Goal: Task Accomplishment & Management: Use online tool/utility

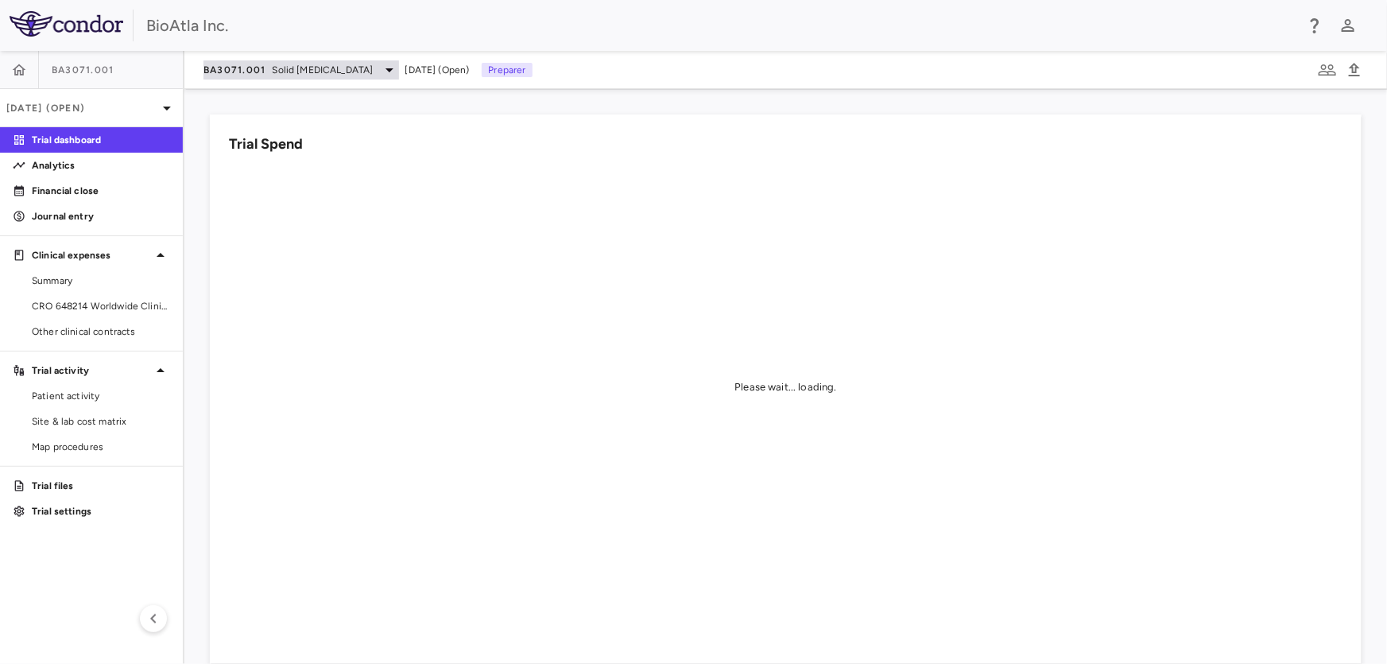
click at [380, 68] on icon at bounding box center [389, 69] width 19 height 19
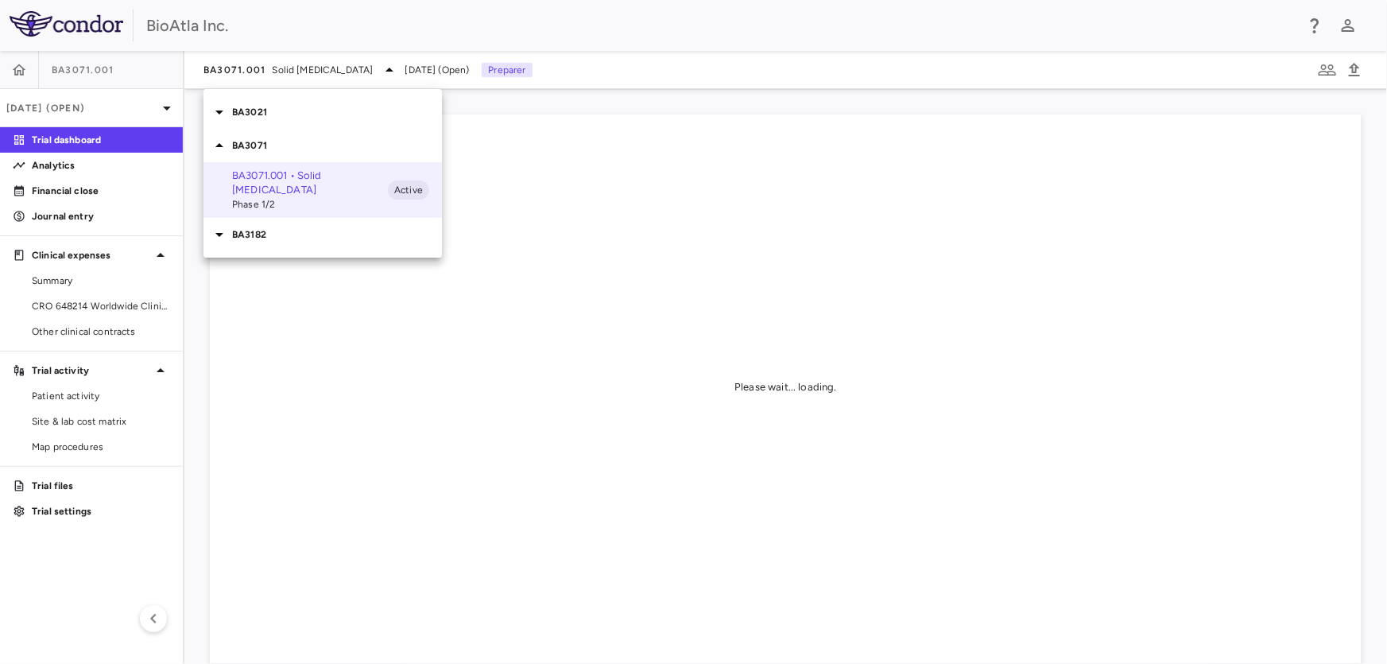
click at [249, 227] on p "BA3182" at bounding box center [337, 234] width 210 height 14
click at [262, 258] on p "BA3182.001 • [MEDICAL_DATA]" at bounding box center [310, 265] width 156 height 14
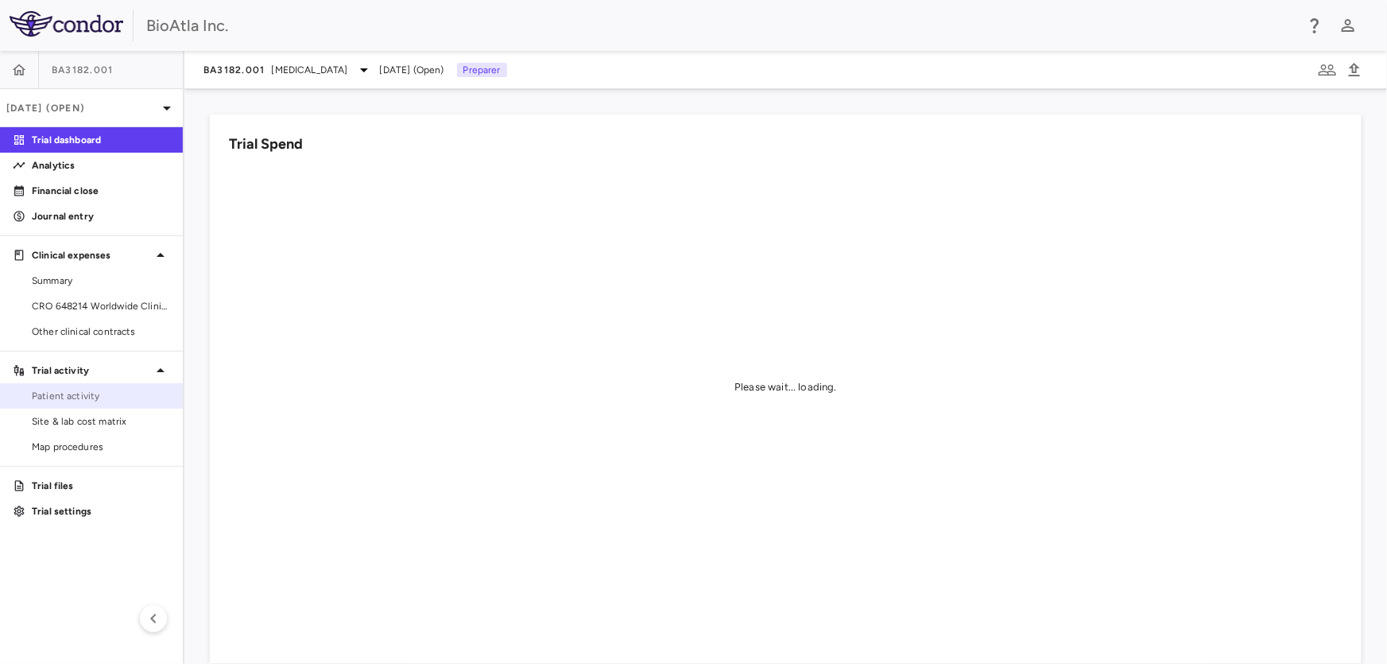
click at [62, 389] on span "Patient activity" at bounding box center [101, 396] width 138 height 14
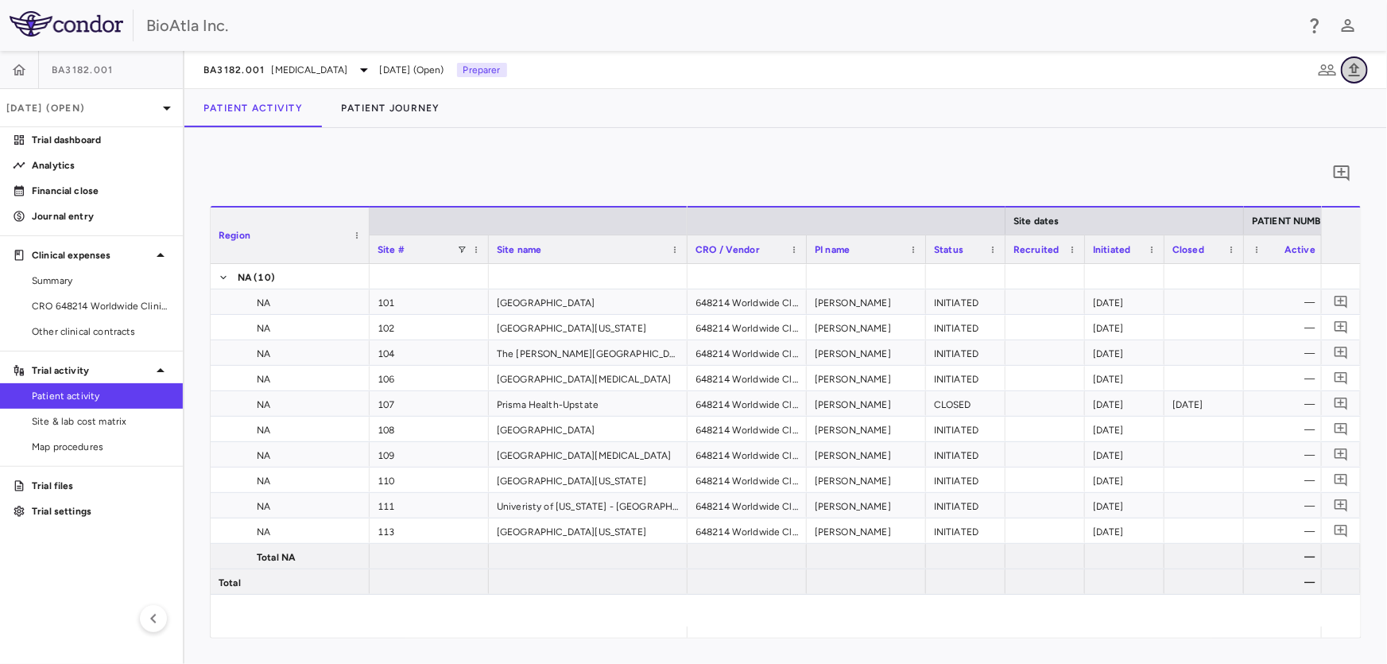
click at [1352, 68] on icon "button" at bounding box center [1354, 70] width 11 height 14
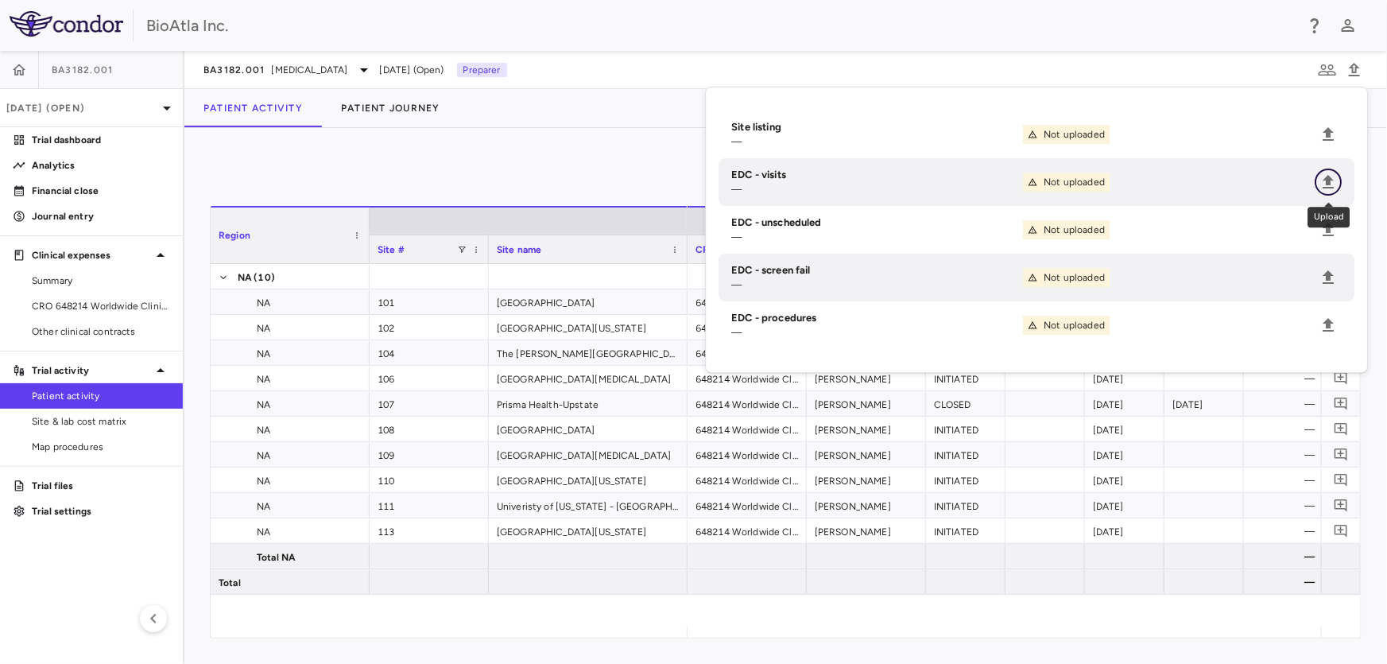
click at [1324, 180] on icon "Upload" at bounding box center [1327, 182] width 11 height 14
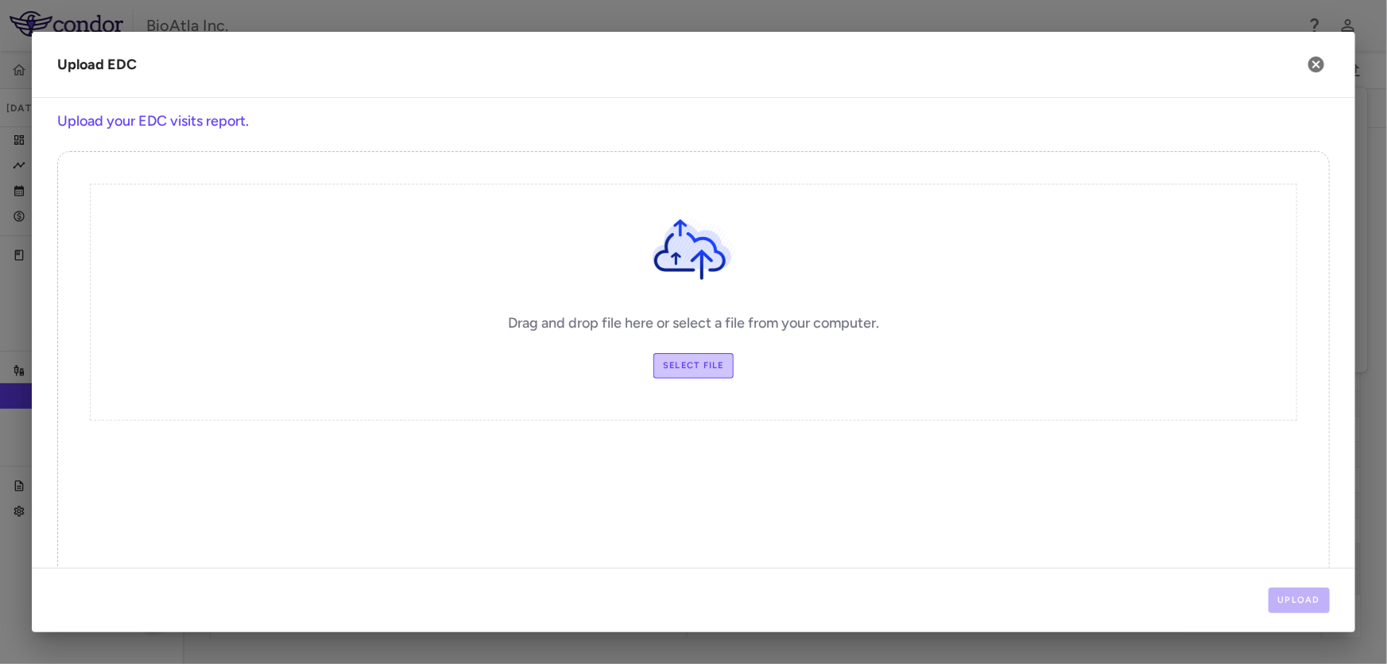
click at [691, 366] on label "Select file" at bounding box center [693, 365] width 80 height 25
click at [0, 0] on input "Select file" at bounding box center [0, 0] width 0 height 0
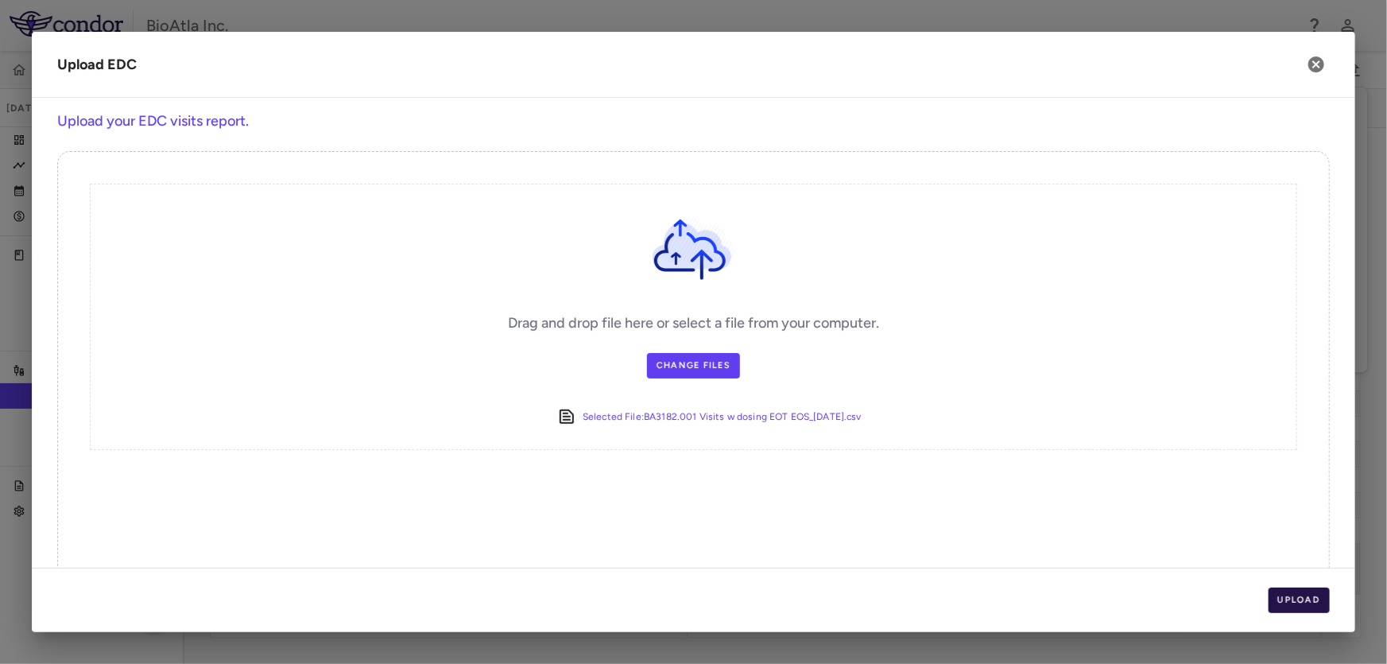
click at [1272, 598] on button "Upload" at bounding box center [1299, 599] width 62 height 25
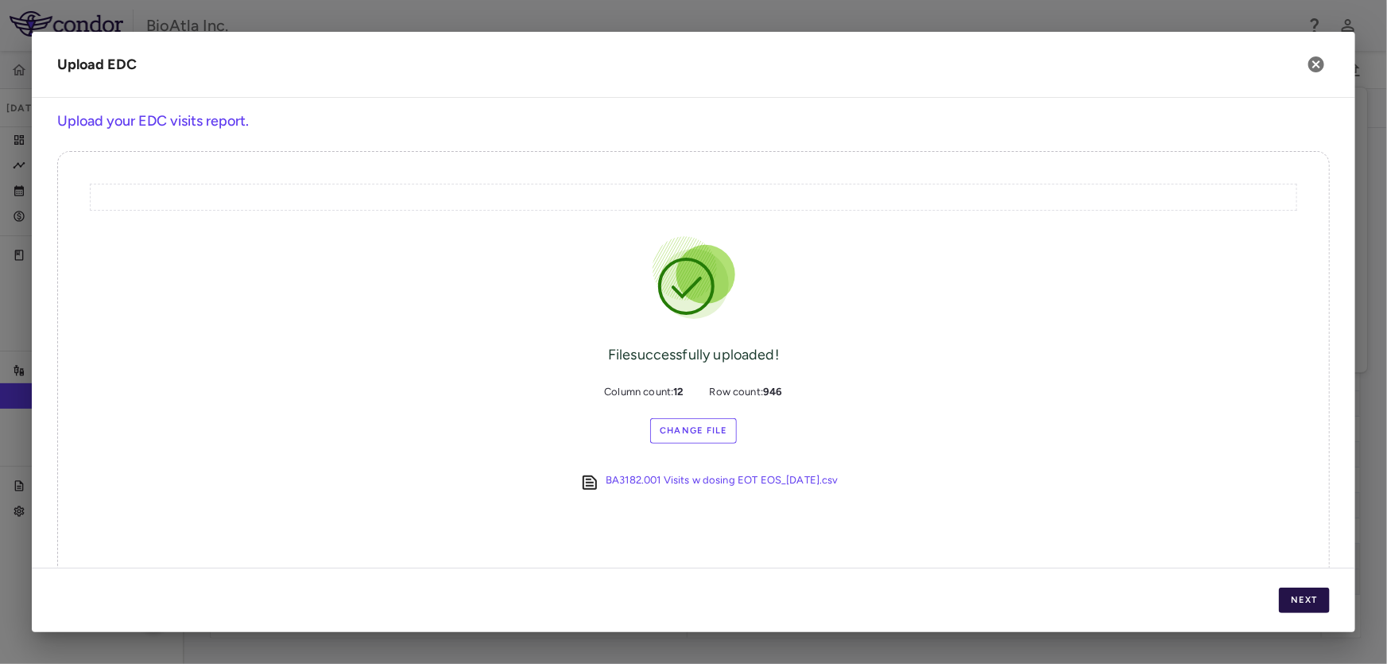
click at [1297, 591] on button "Next" at bounding box center [1304, 599] width 51 height 25
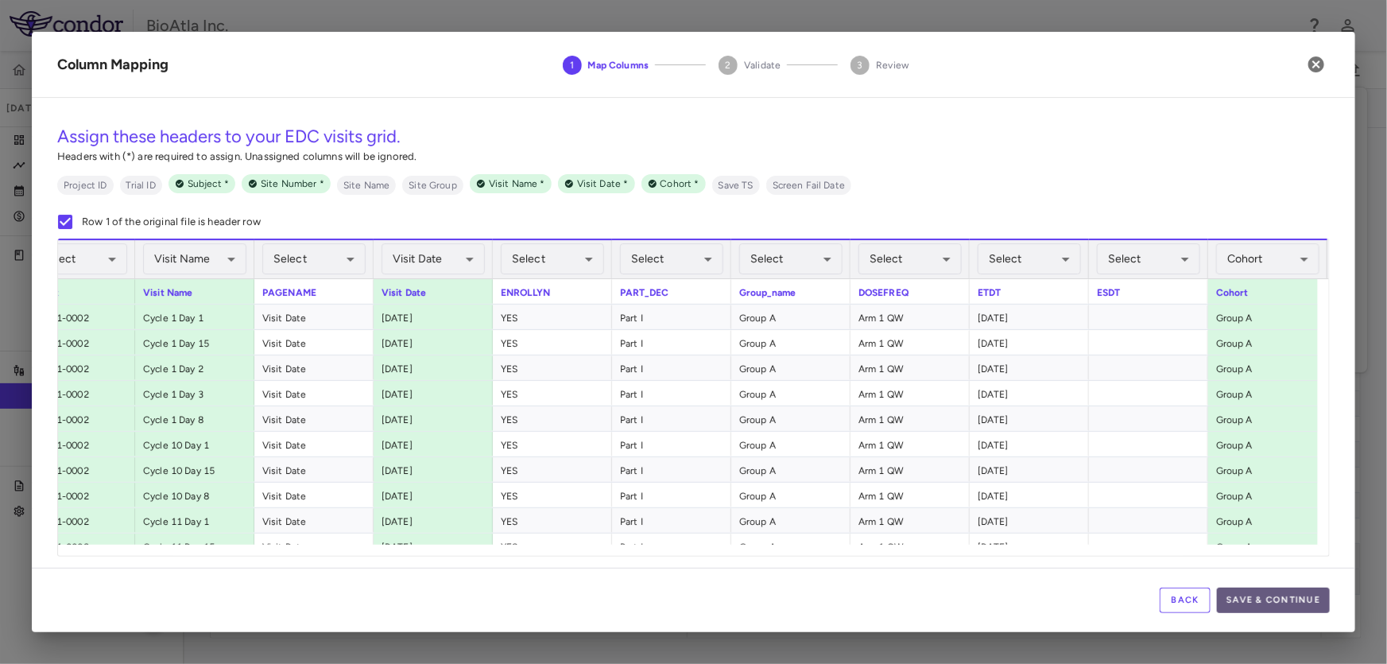
click at [1267, 592] on button "Save & Continue" at bounding box center [1273, 599] width 113 height 25
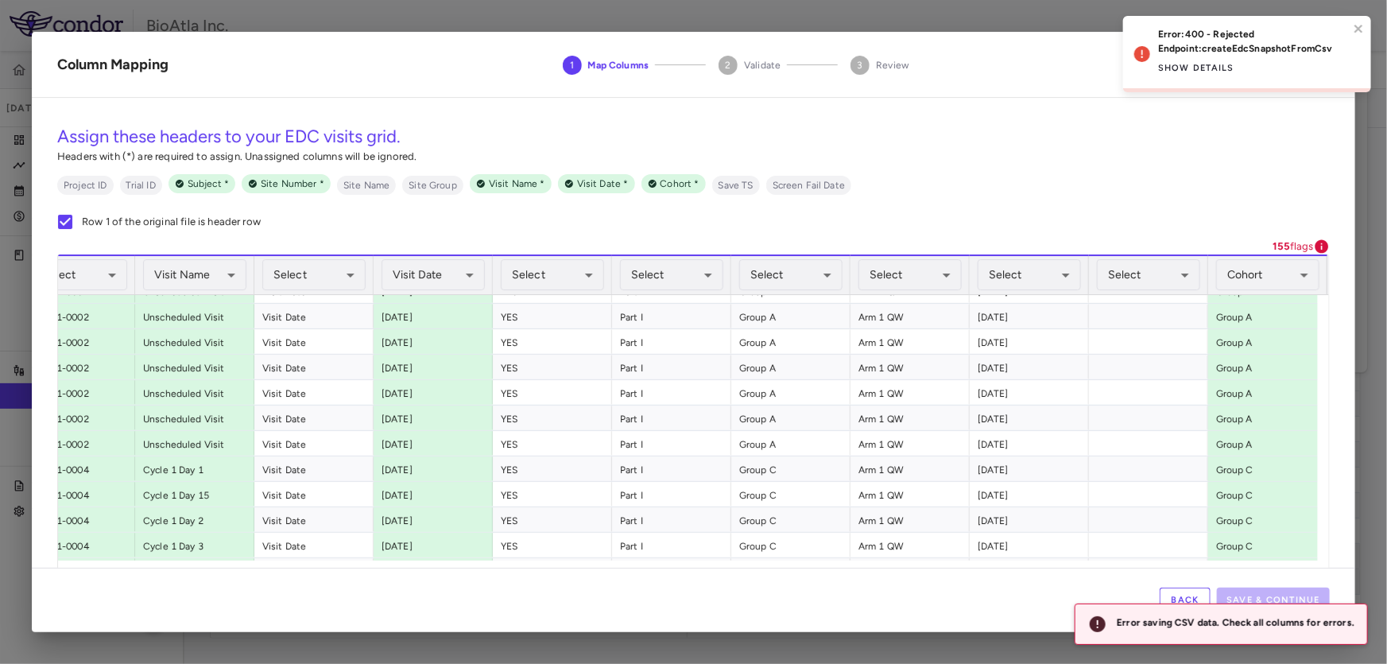
scroll to position [1517, 0]
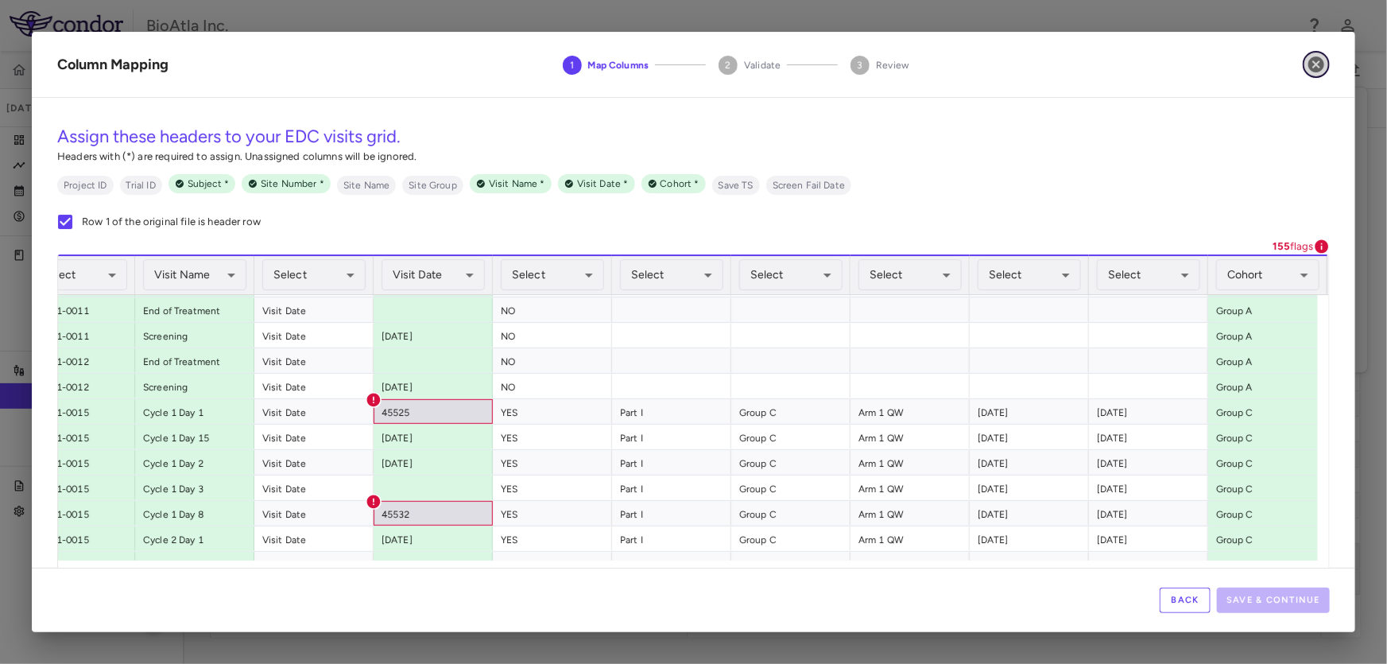
click at [1317, 68] on icon "button" at bounding box center [1316, 64] width 16 height 16
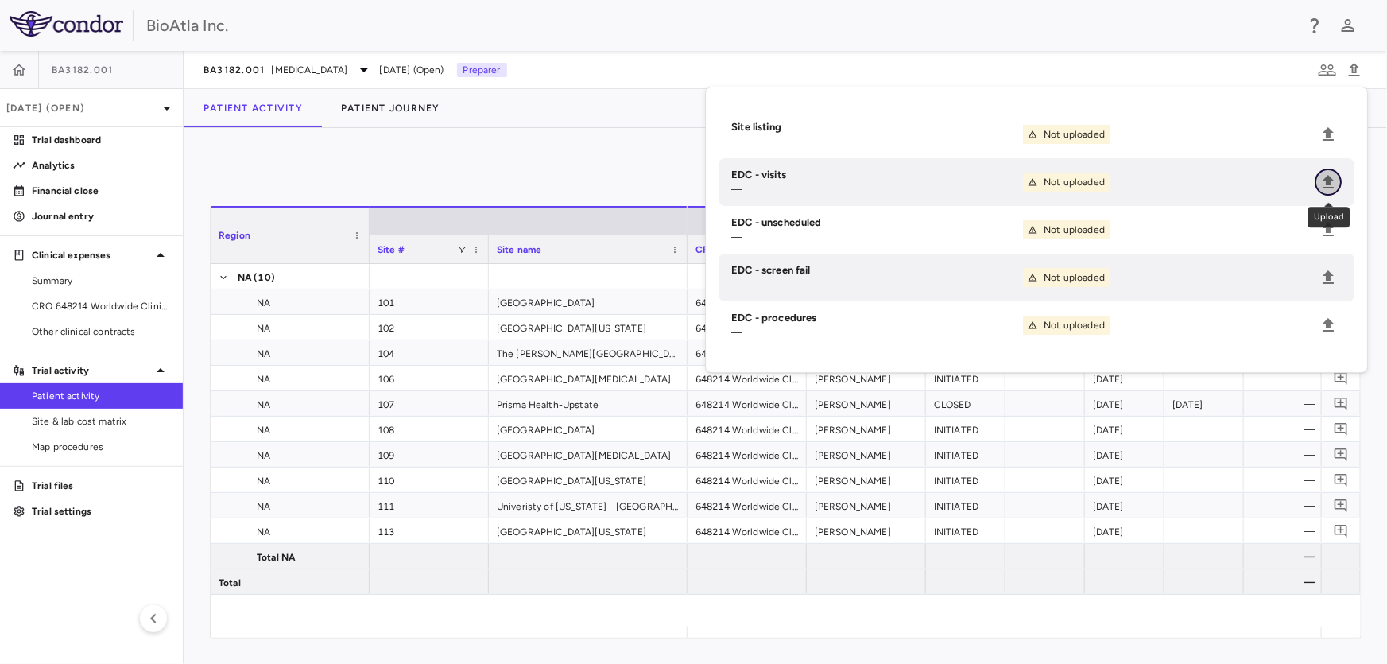
click at [1337, 183] on icon "Upload" at bounding box center [1328, 181] width 19 height 19
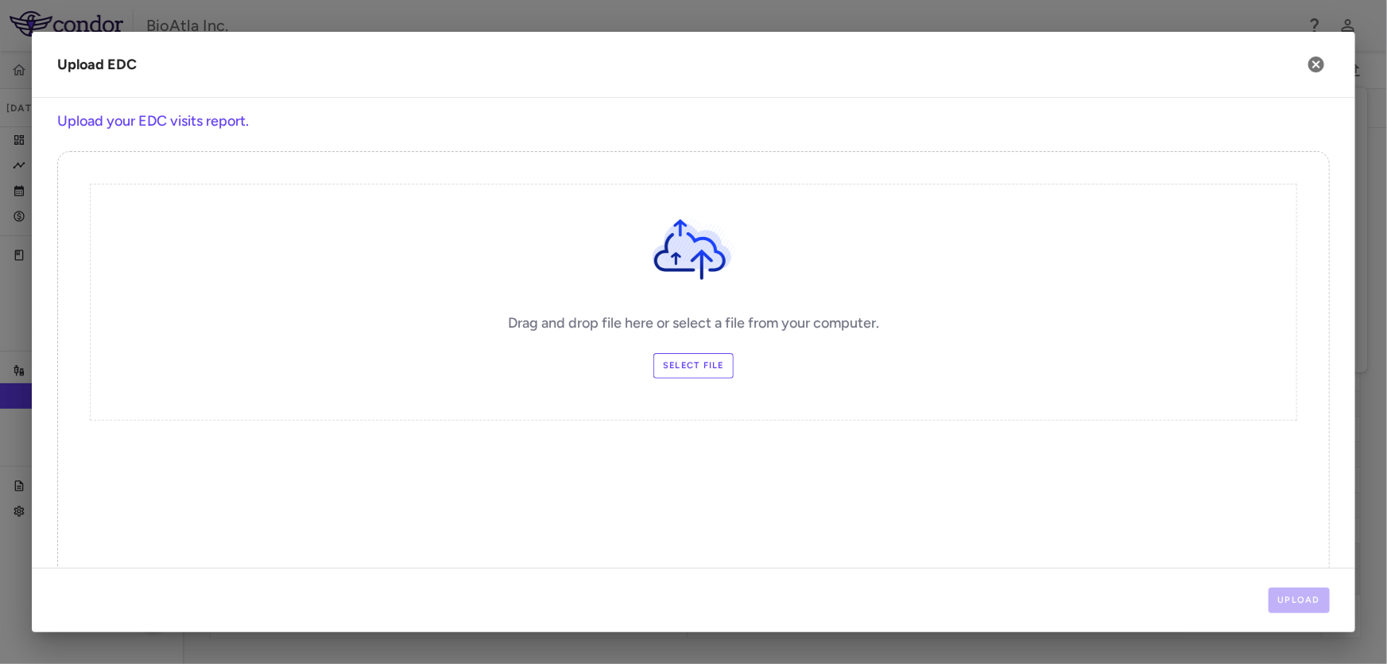
click at [653, 361] on label "Select file" at bounding box center [693, 365] width 80 height 25
click at [0, 0] on input "Select file" at bounding box center [0, 0] width 0 height 0
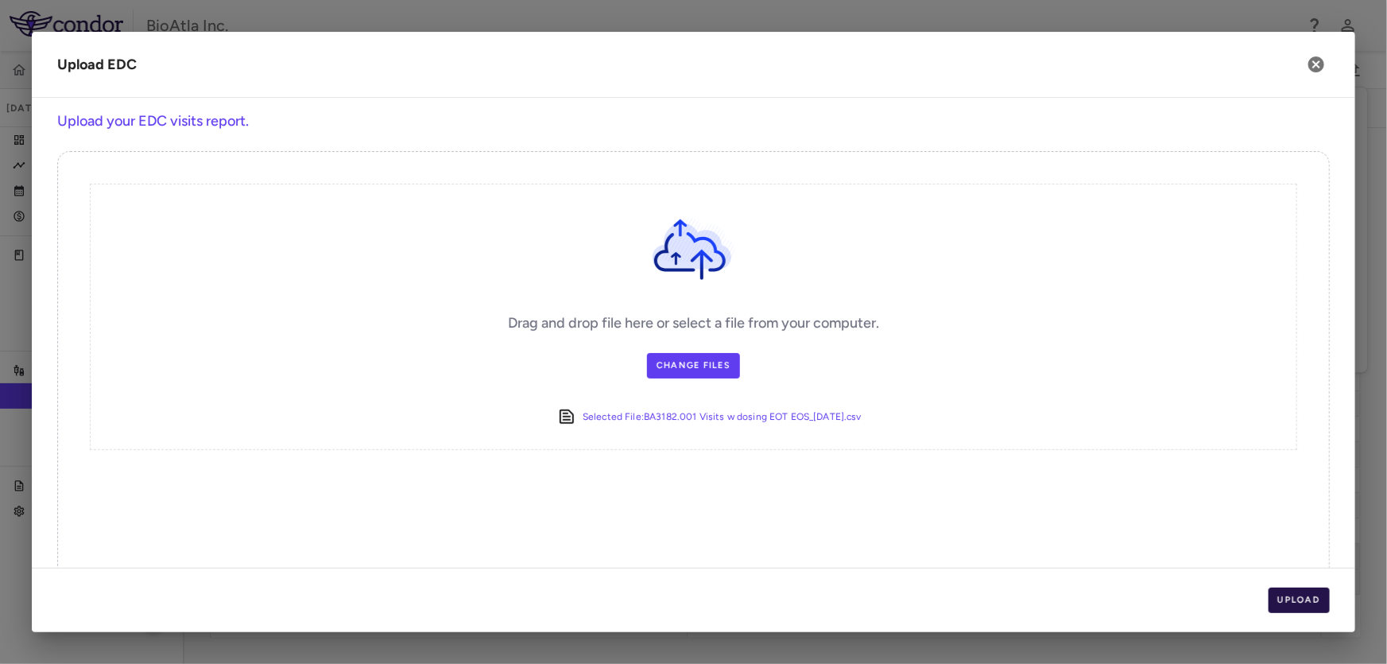
click at [1304, 601] on button "Upload" at bounding box center [1299, 599] width 62 height 25
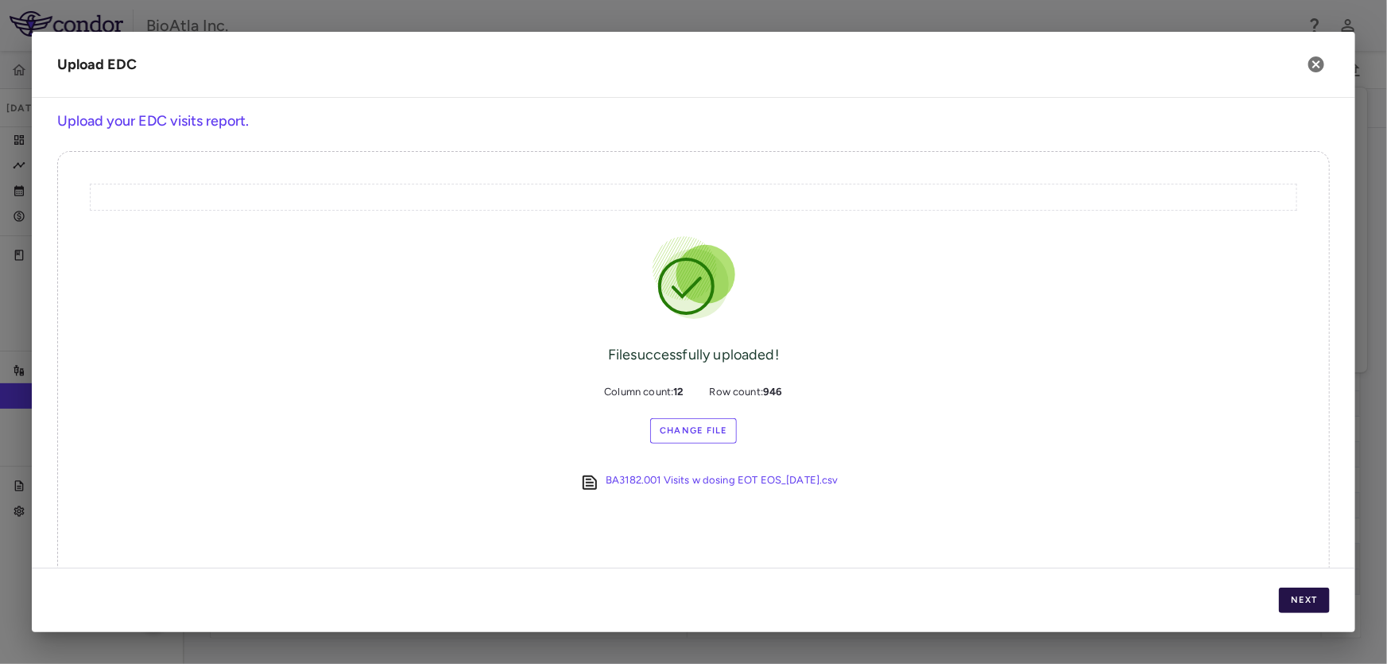
click at [1304, 601] on button "Next" at bounding box center [1304, 599] width 51 height 25
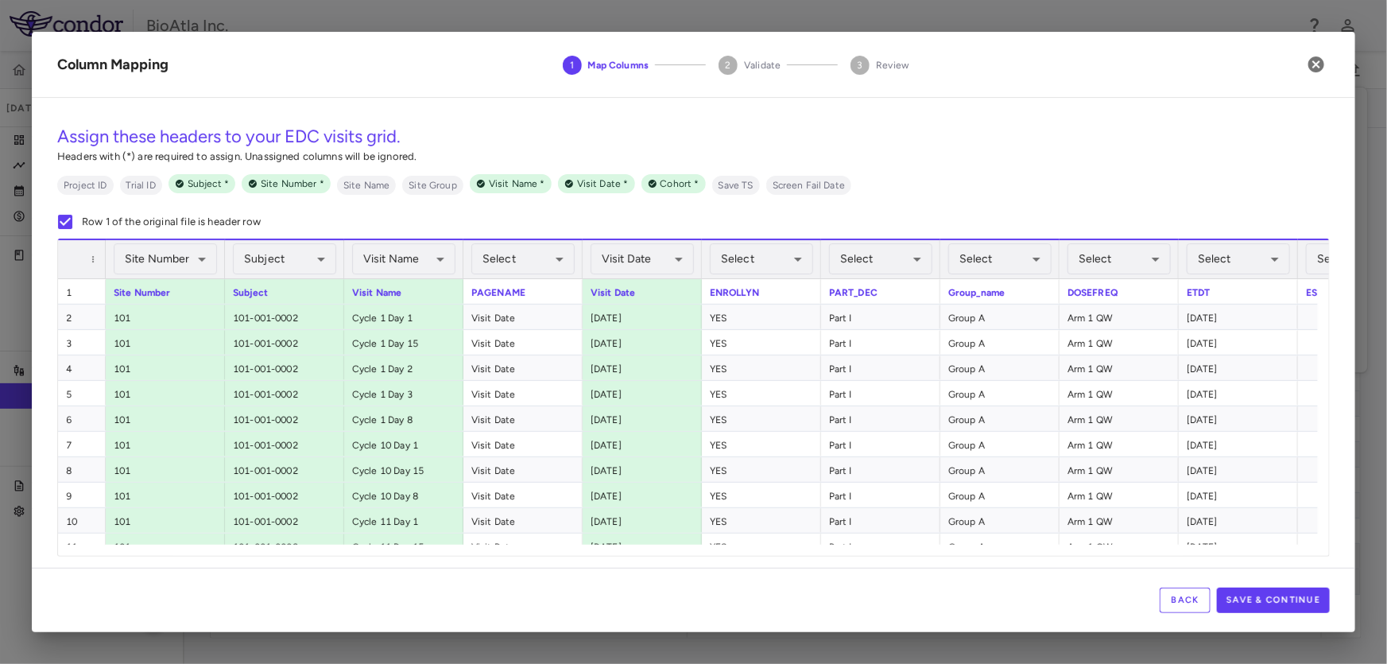
scroll to position [0, 229]
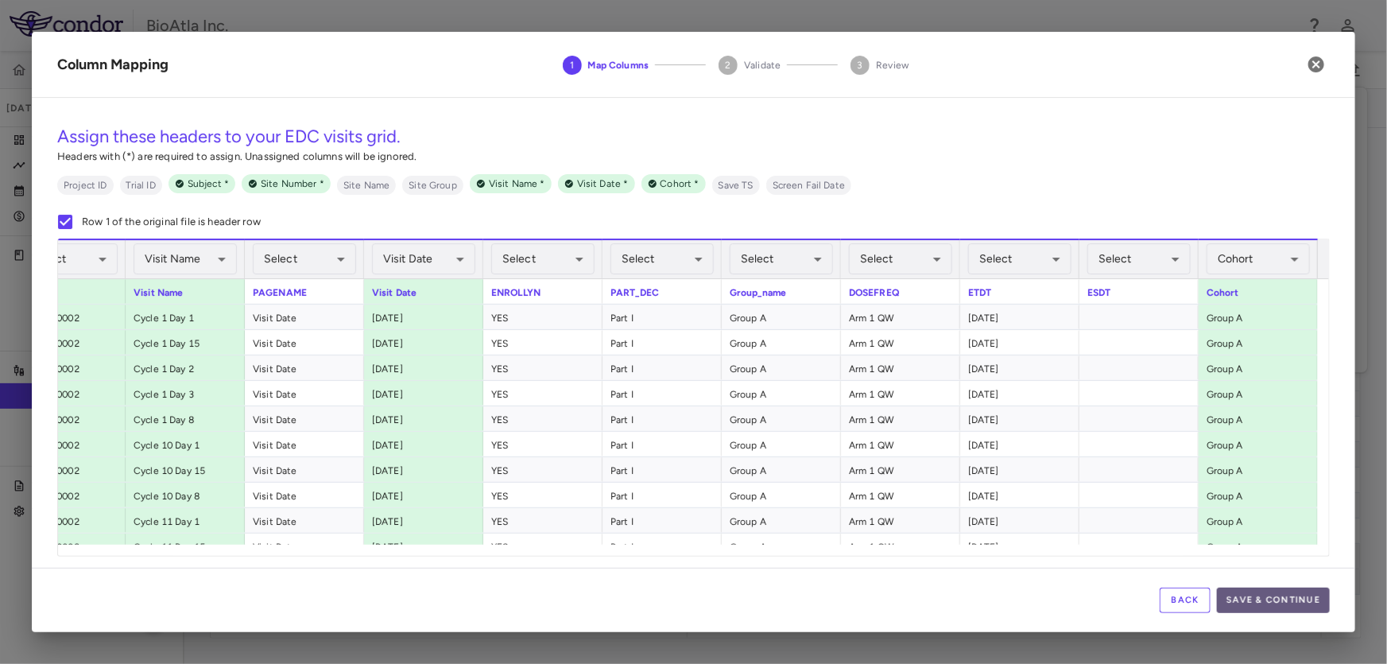
click at [1288, 602] on button "Save & Continue" at bounding box center [1273, 599] width 113 height 25
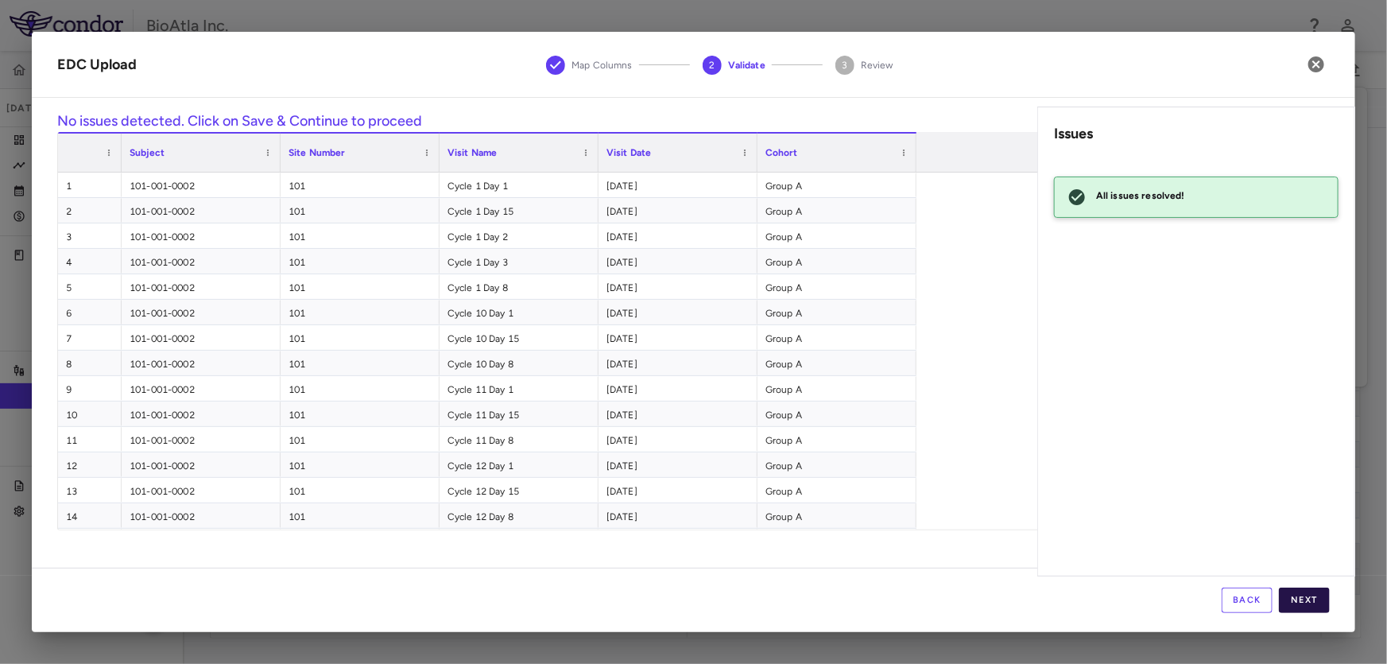
click at [1307, 600] on button "Next" at bounding box center [1304, 599] width 51 height 25
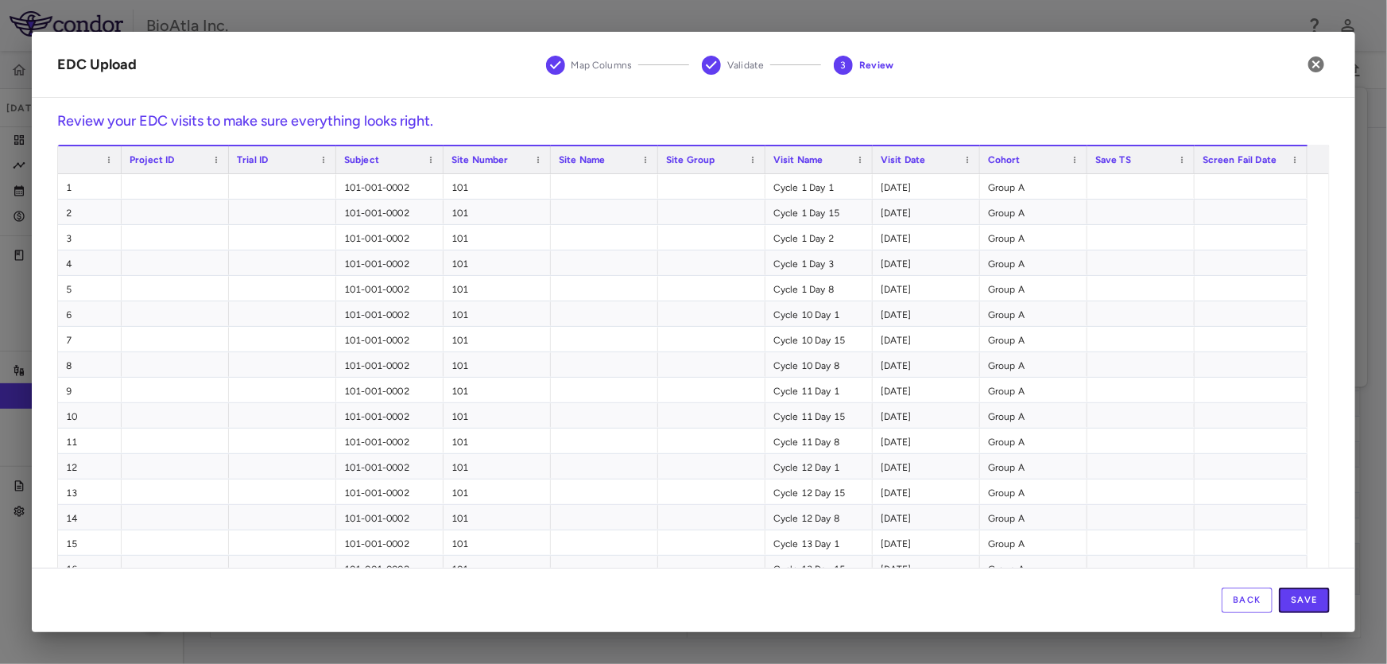
click at [1307, 600] on button "Save" at bounding box center [1304, 599] width 51 height 25
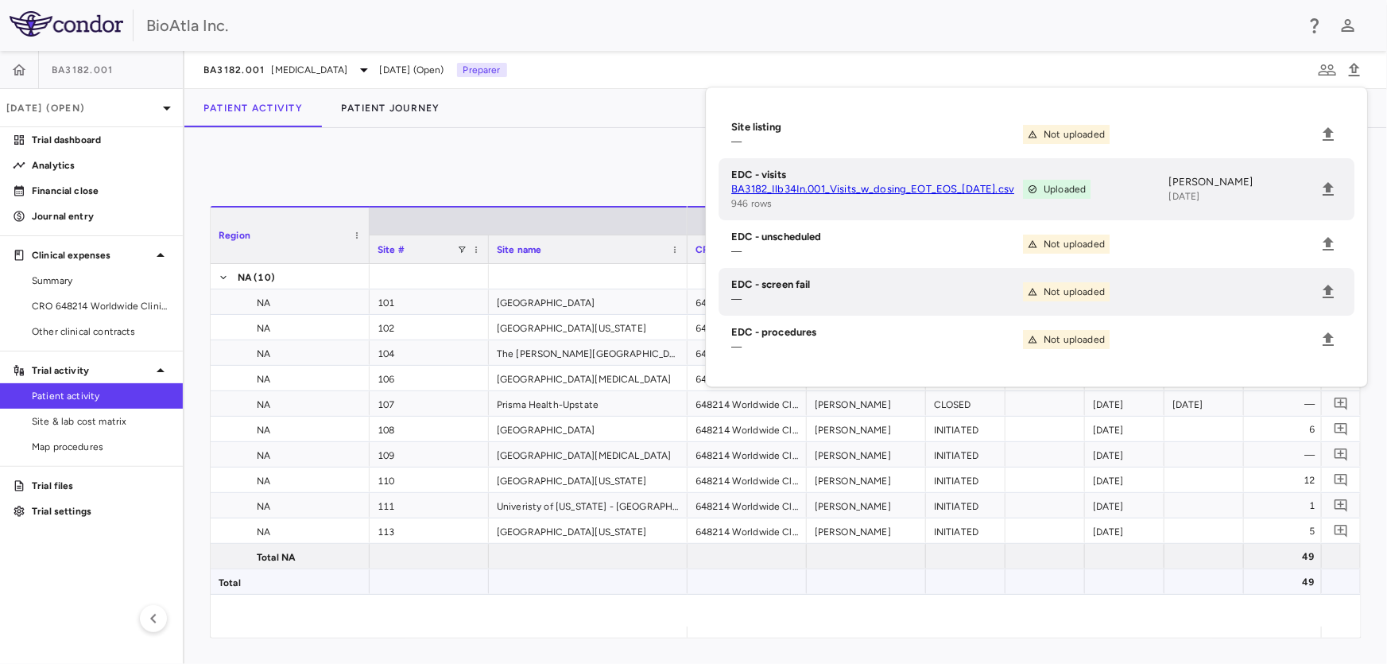
click at [672, 591] on div at bounding box center [588, 581] width 199 height 25
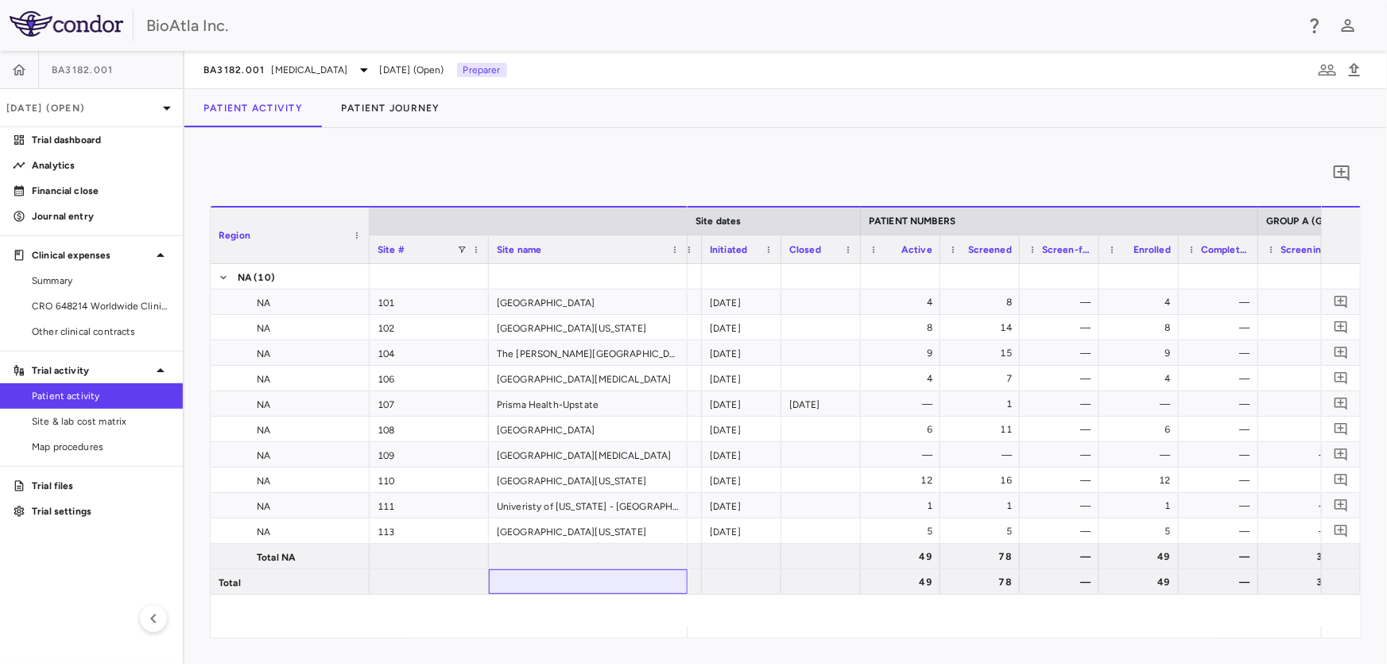
scroll to position [0, 474]
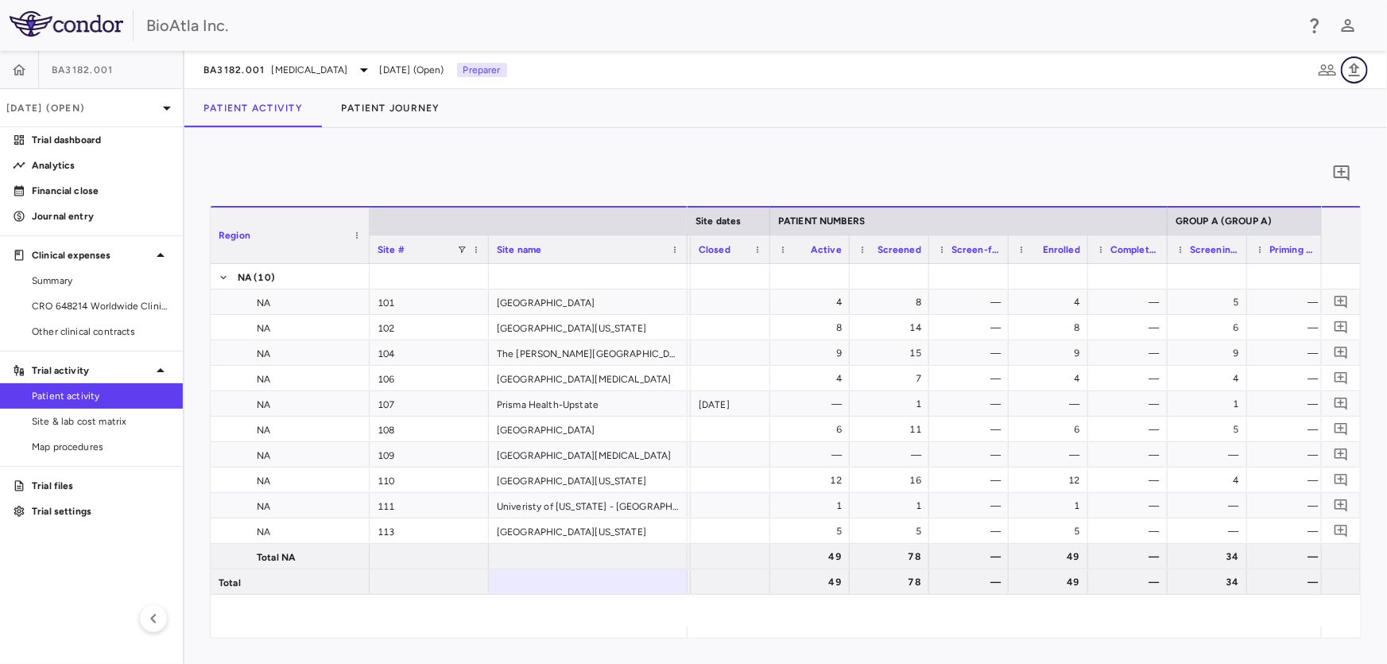
click at [1363, 71] on icon "button" at bounding box center [1354, 69] width 19 height 19
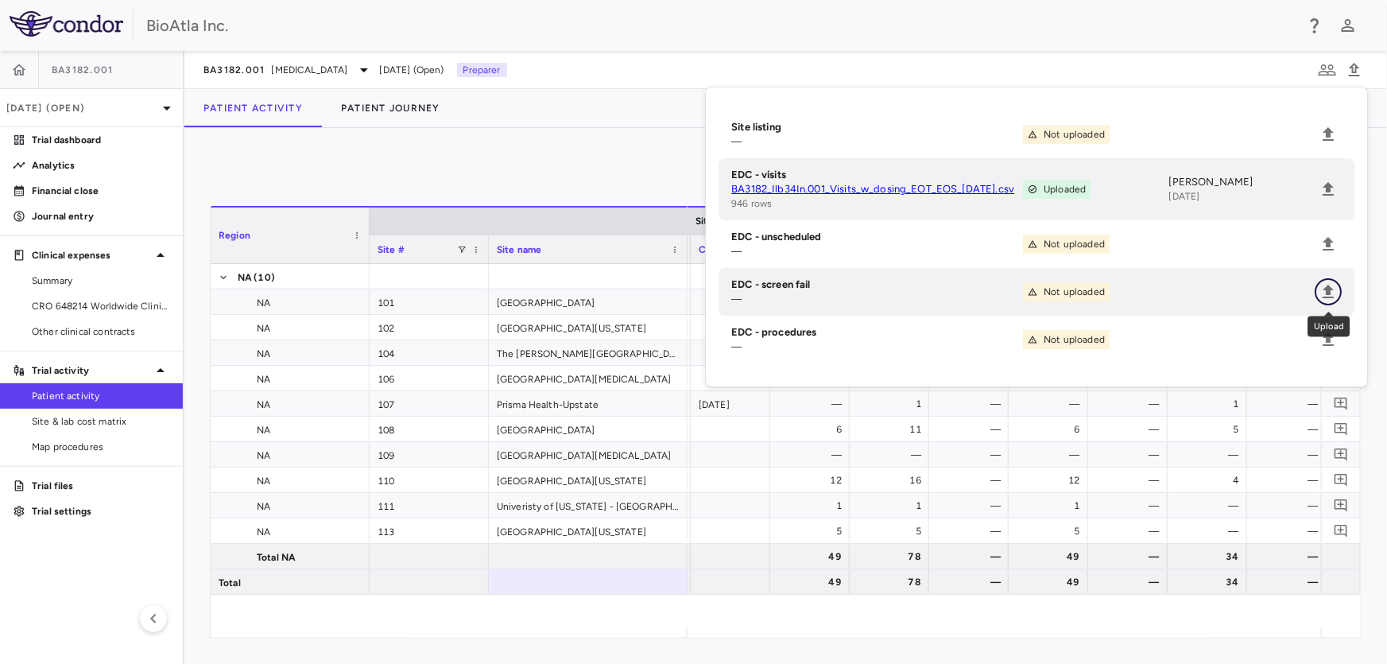
click at [1332, 286] on icon "Upload" at bounding box center [1328, 291] width 19 height 19
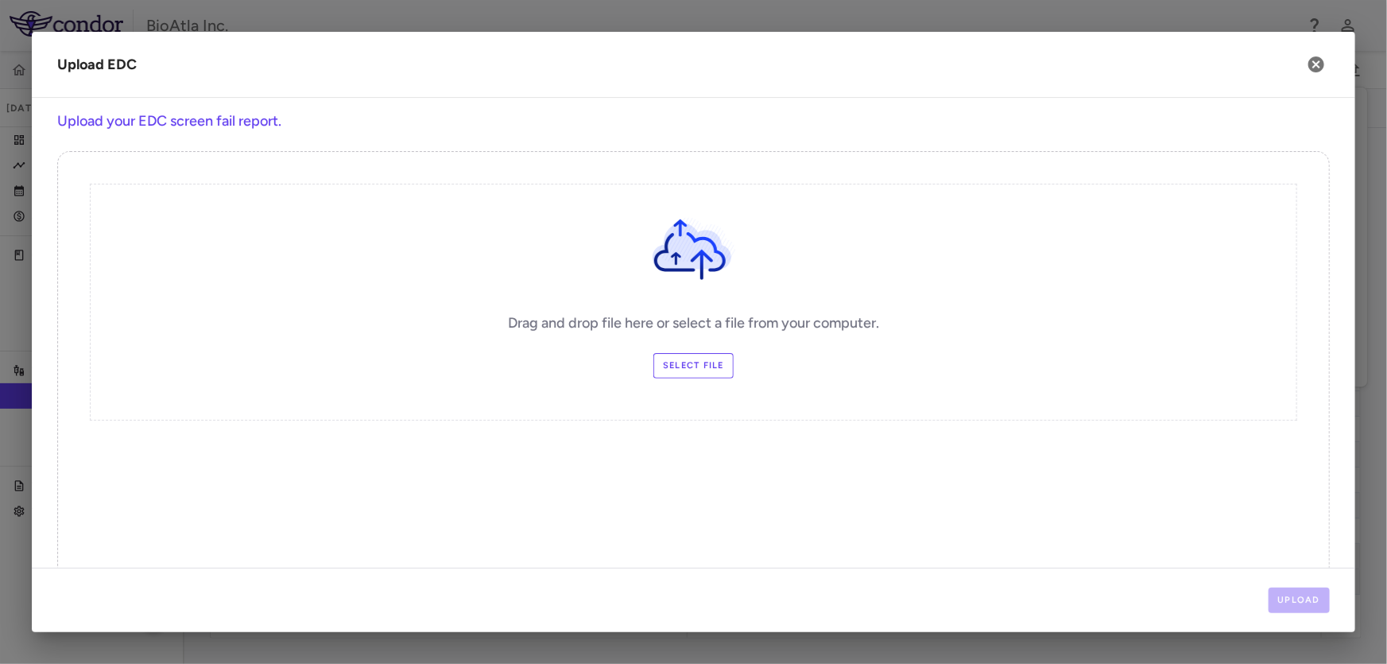
click at [706, 366] on label "Select file" at bounding box center [693, 365] width 80 height 25
click at [0, 0] on input "Select file" at bounding box center [0, 0] width 0 height 0
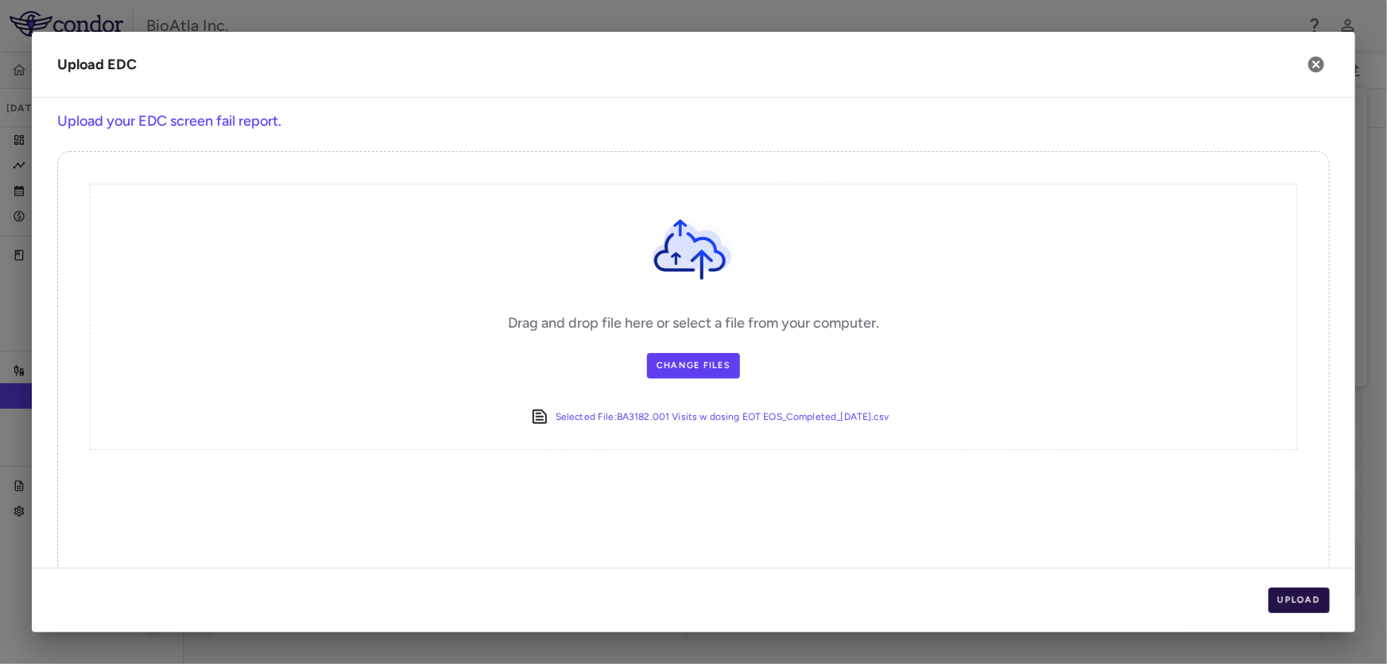
click at [1282, 596] on button "Upload" at bounding box center [1299, 599] width 62 height 25
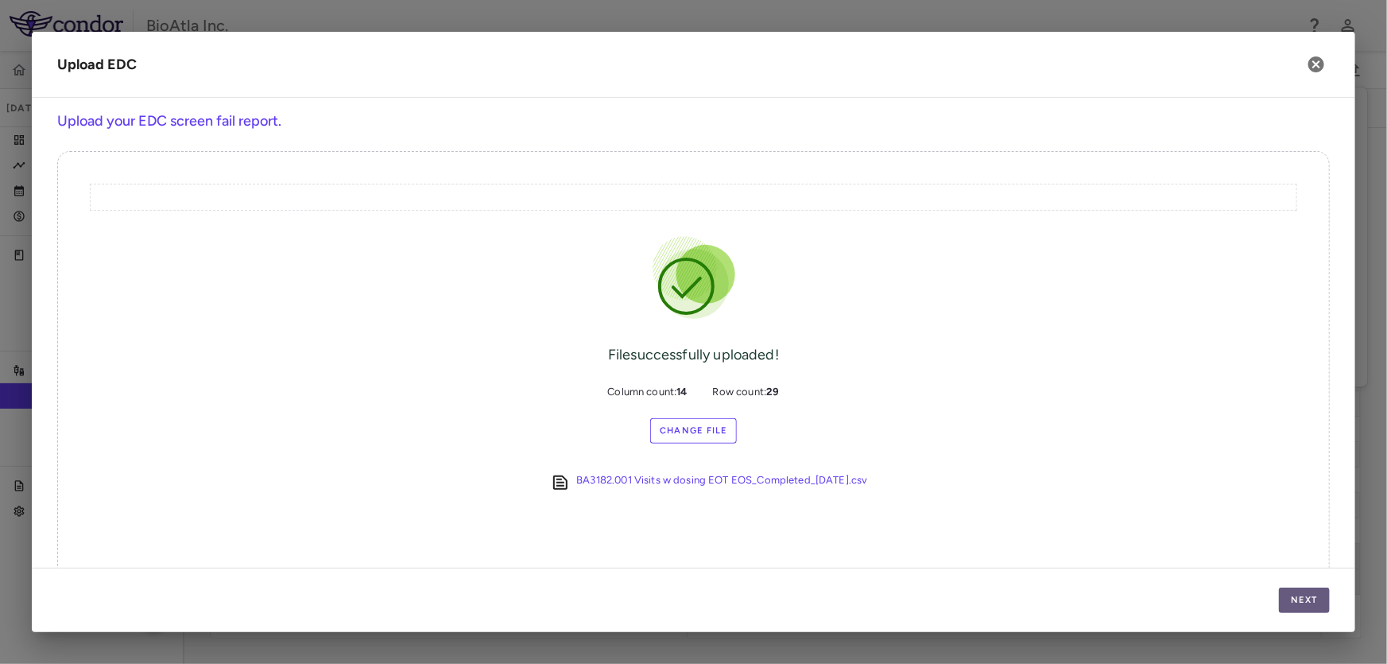
click at [1284, 596] on button "Next" at bounding box center [1304, 599] width 51 height 25
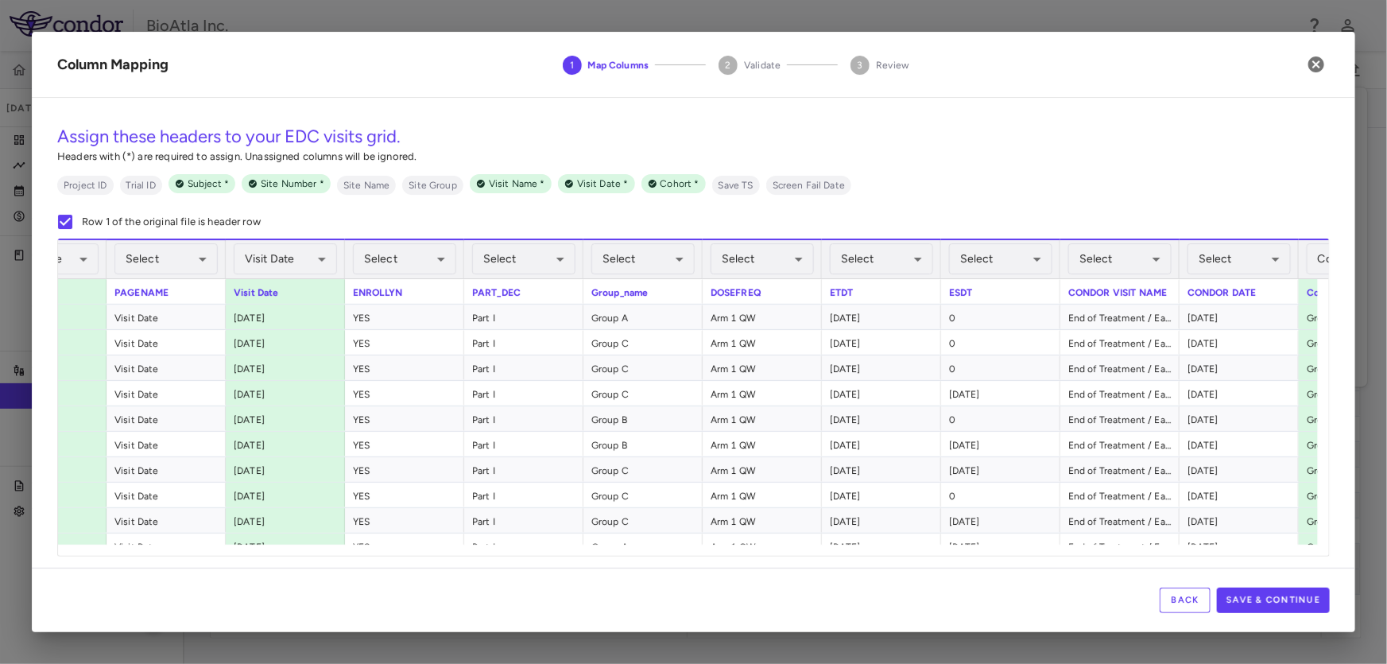
scroll to position [0, 467]
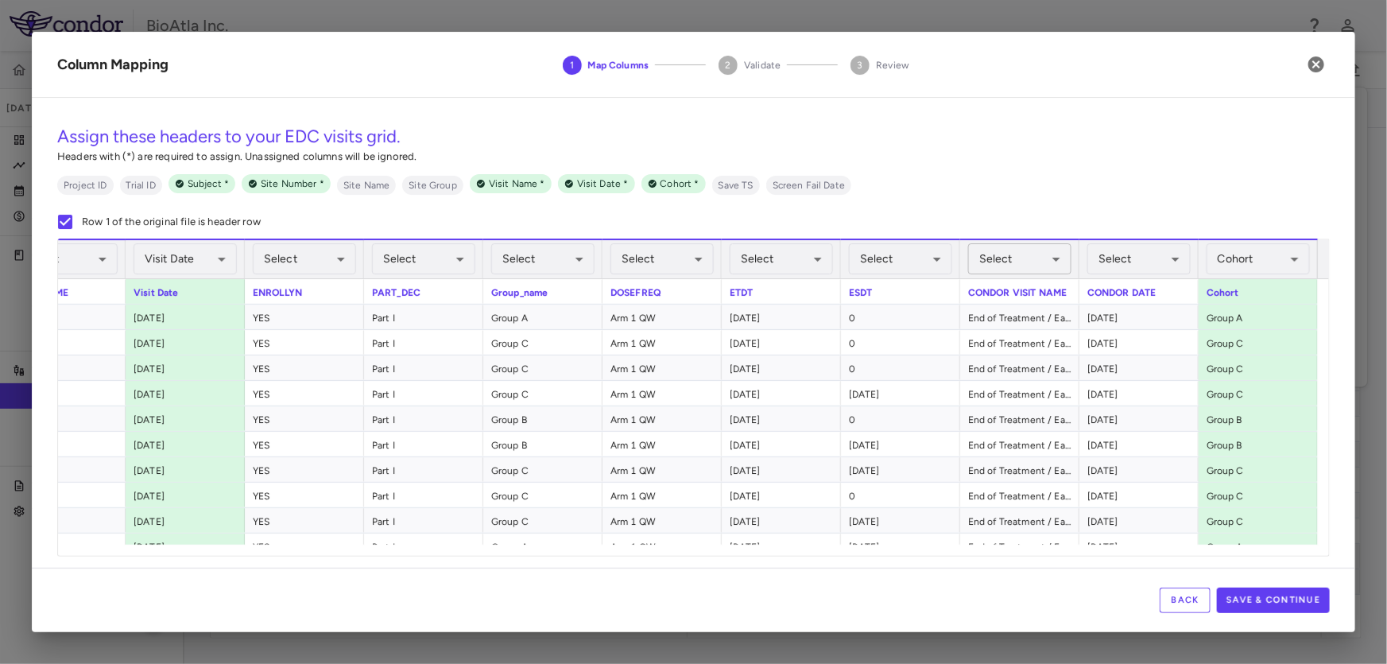
click at [1048, 260] on body "Skip to sidebar Skip to main content BioAtla Inc. BA3182.001 [DATE] (Open) Tria…" at bounding box center [693, 332] width 1387 height 664
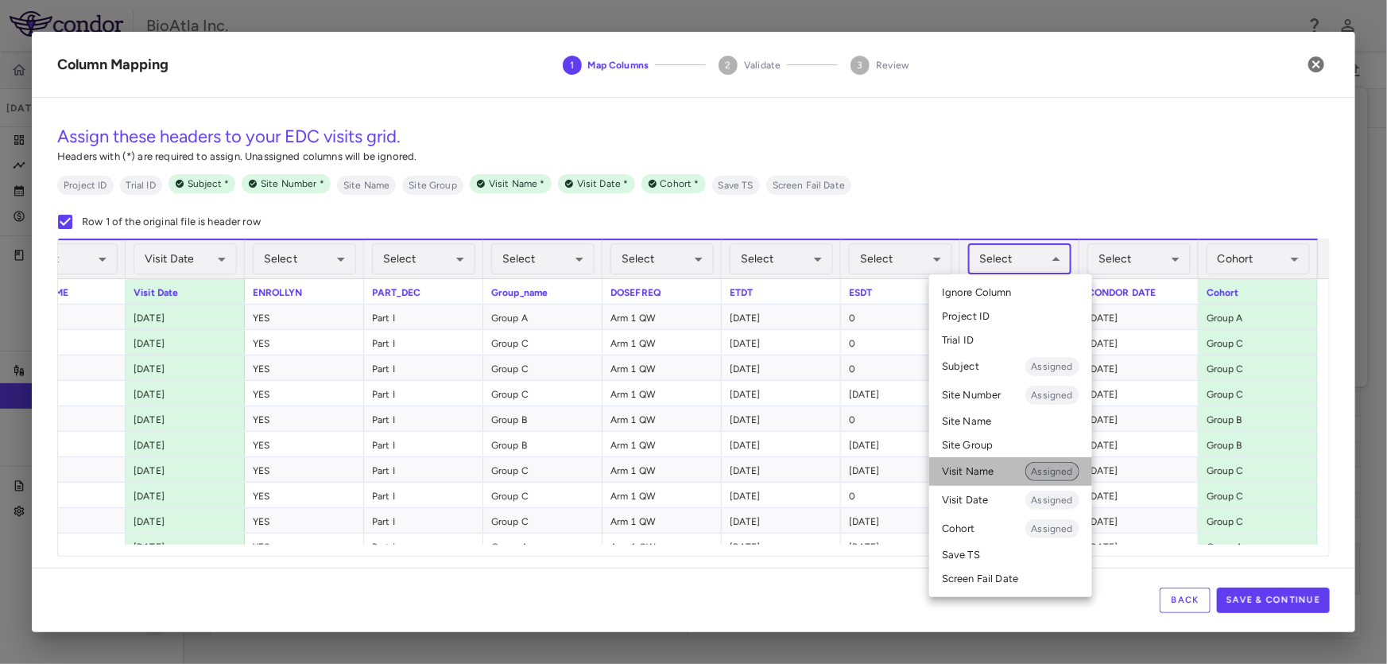
click at [1044, 469] on span "Assigned" at bounding box center [1052, 471] width 54 height 14
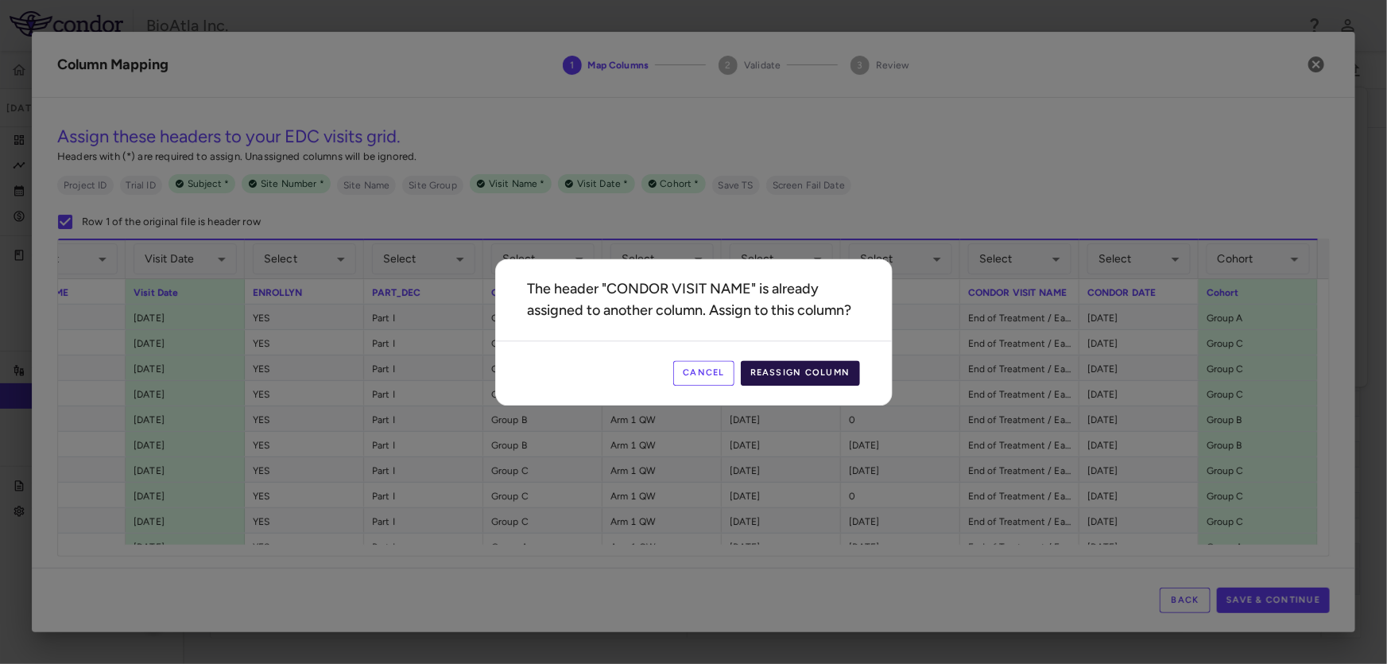
click at [812, 380] on button "Reassign Column" at bounding box center [800, 372] width 119 height 25
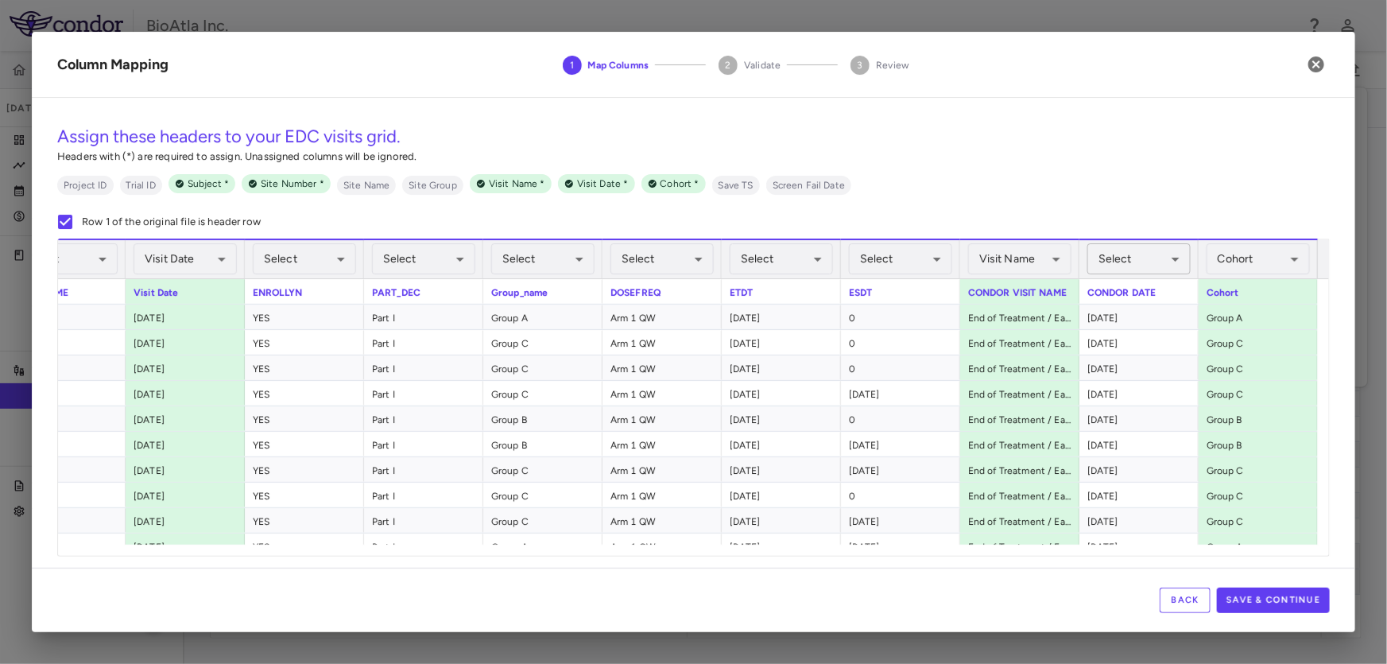
click at [1164, 259] on body "Skip to sidebar Skip to main content BioAtla Inc. BA3182.001 [DATE] (Open) Tria…" at bounding box center [693, 332] width 1387 height 664
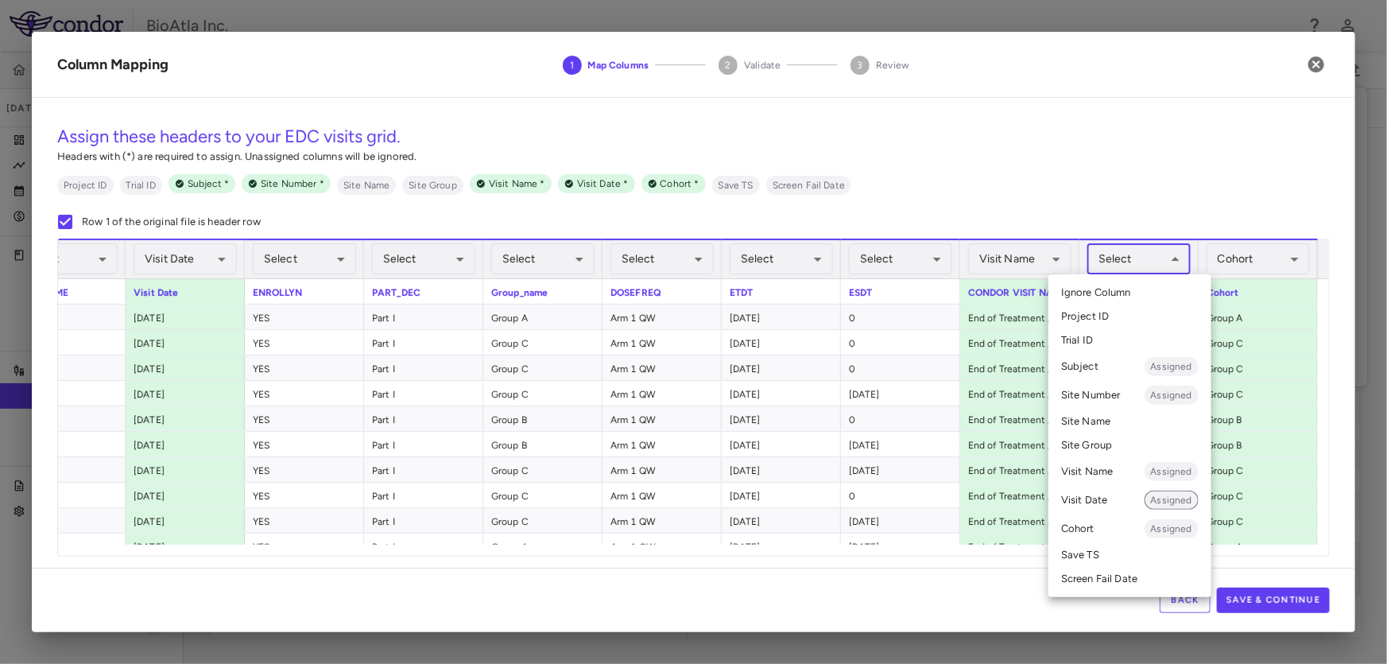
click at [1183, 499] on span "Assigned" at bounding box center [1171, 500] width 54 height 14
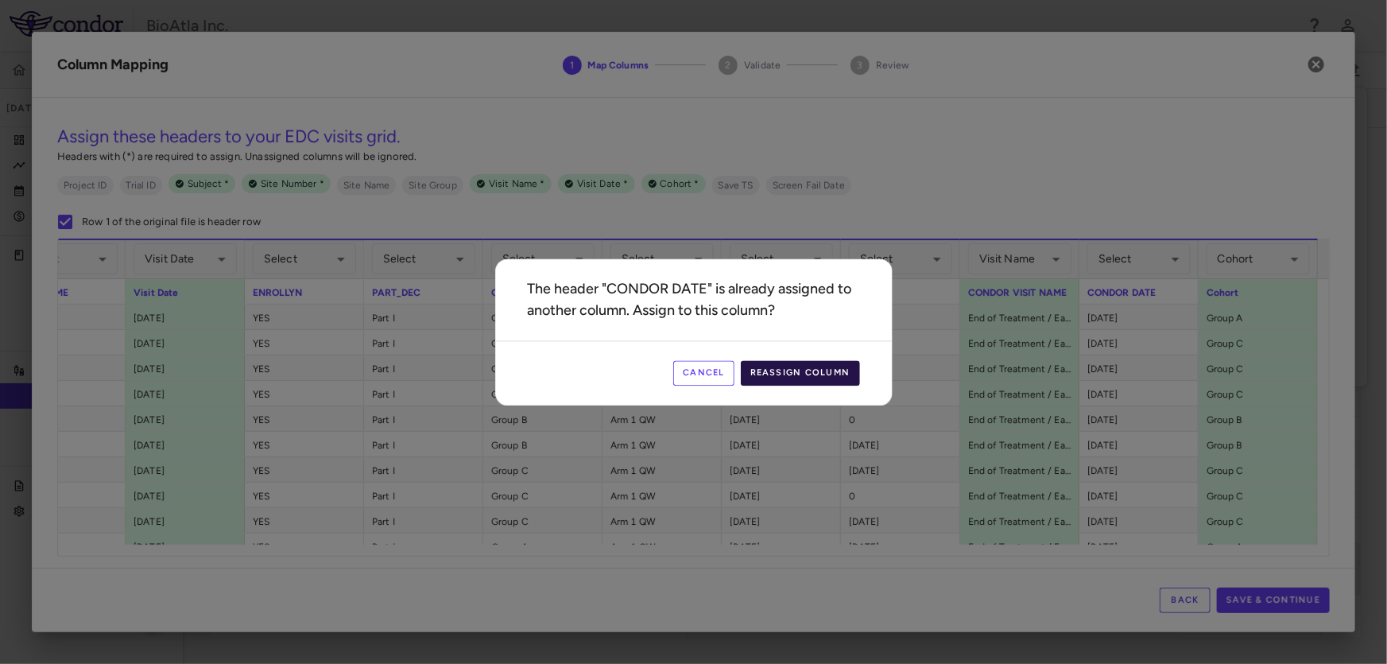
click at [831, 380] on button "Reassign Column" at bounding box center [800, 372] width 119 height 25
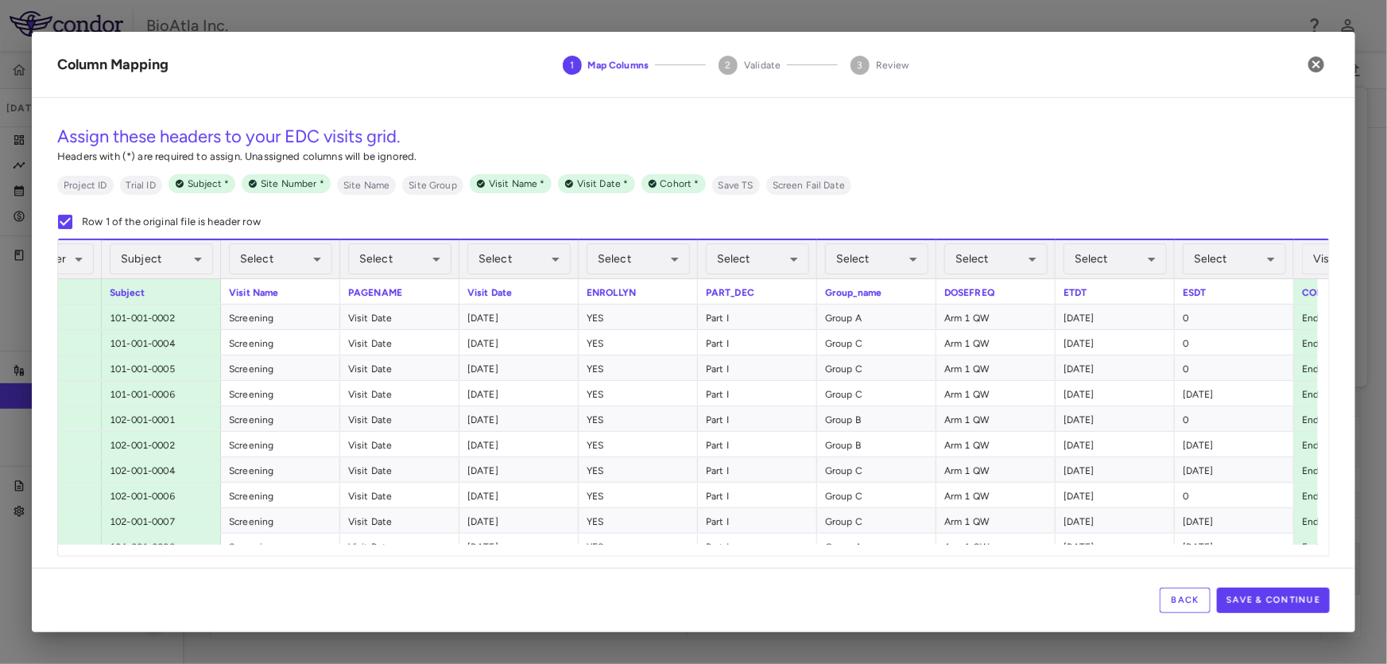
scroll to position [0, 0]
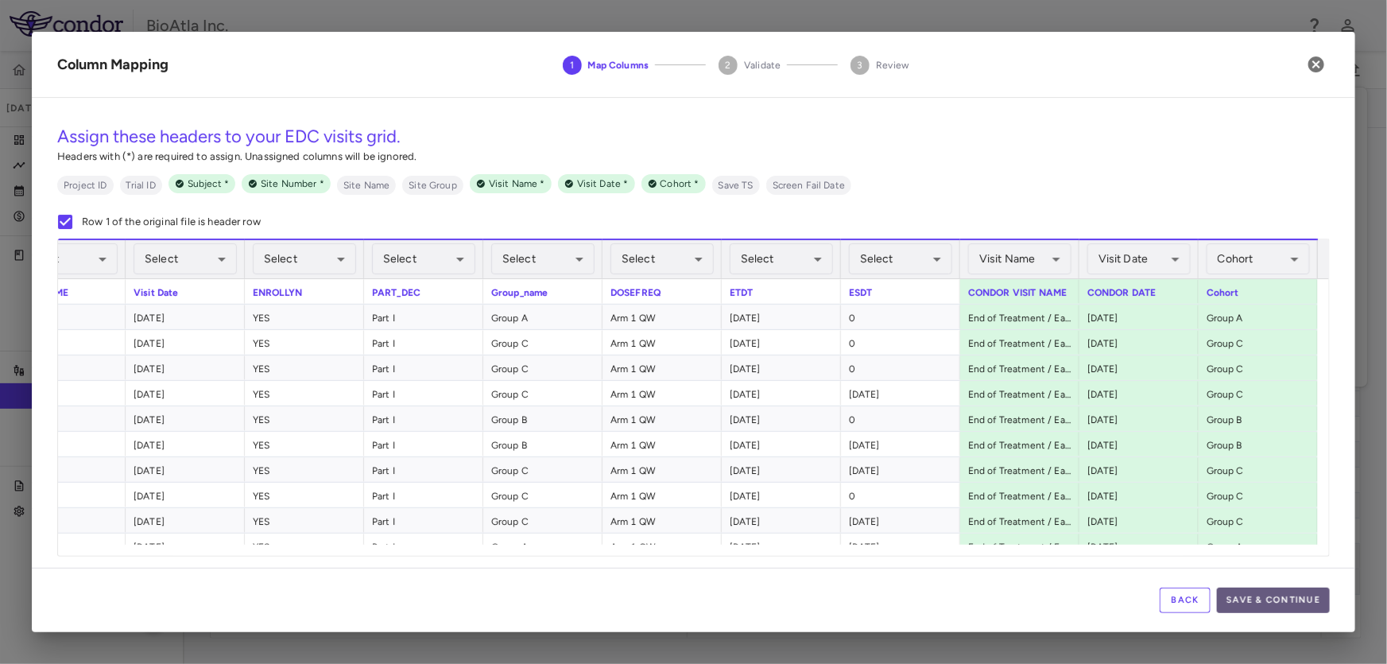
click at [1279, 593] on button "Save & Continue" at bounding box center [1273, 599] width 113 height 25
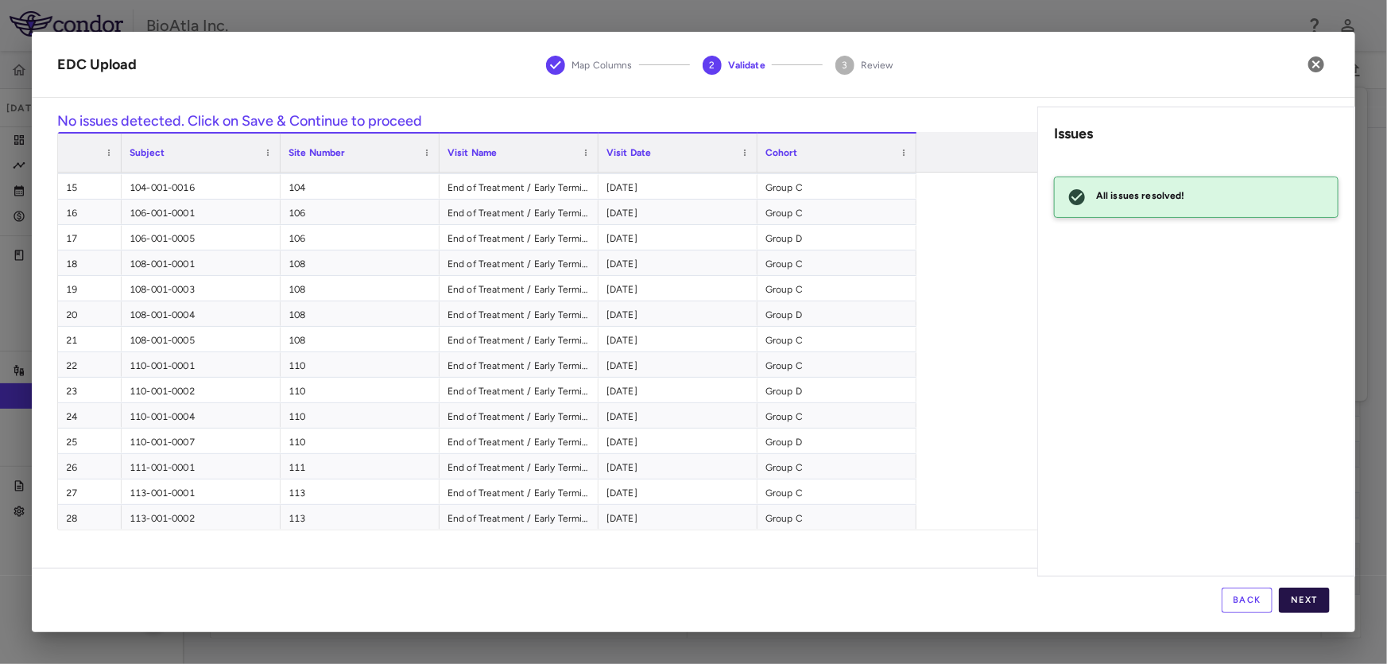
click at [1311, 604] on button "Next" at bounding box center [1304, 599] width 51 height 25
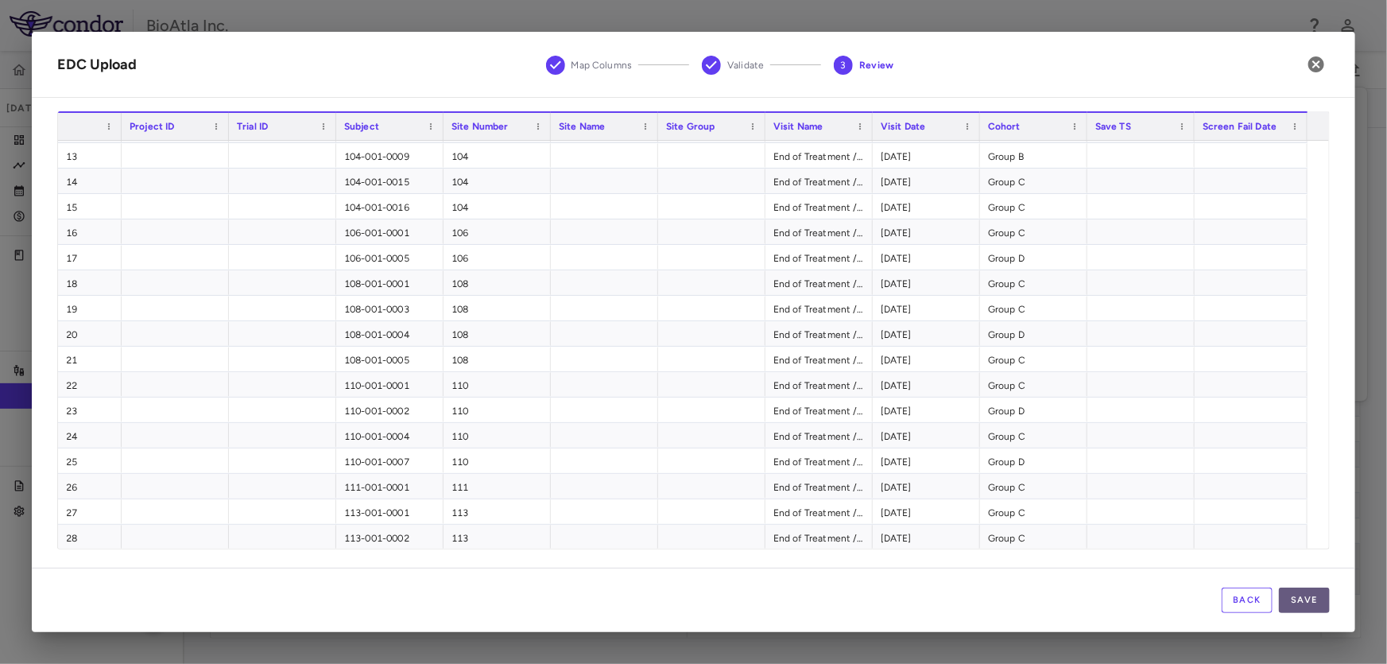
click at [1299, 601] on button "Save" at bounding box center [1304, 599] width 51 height 25
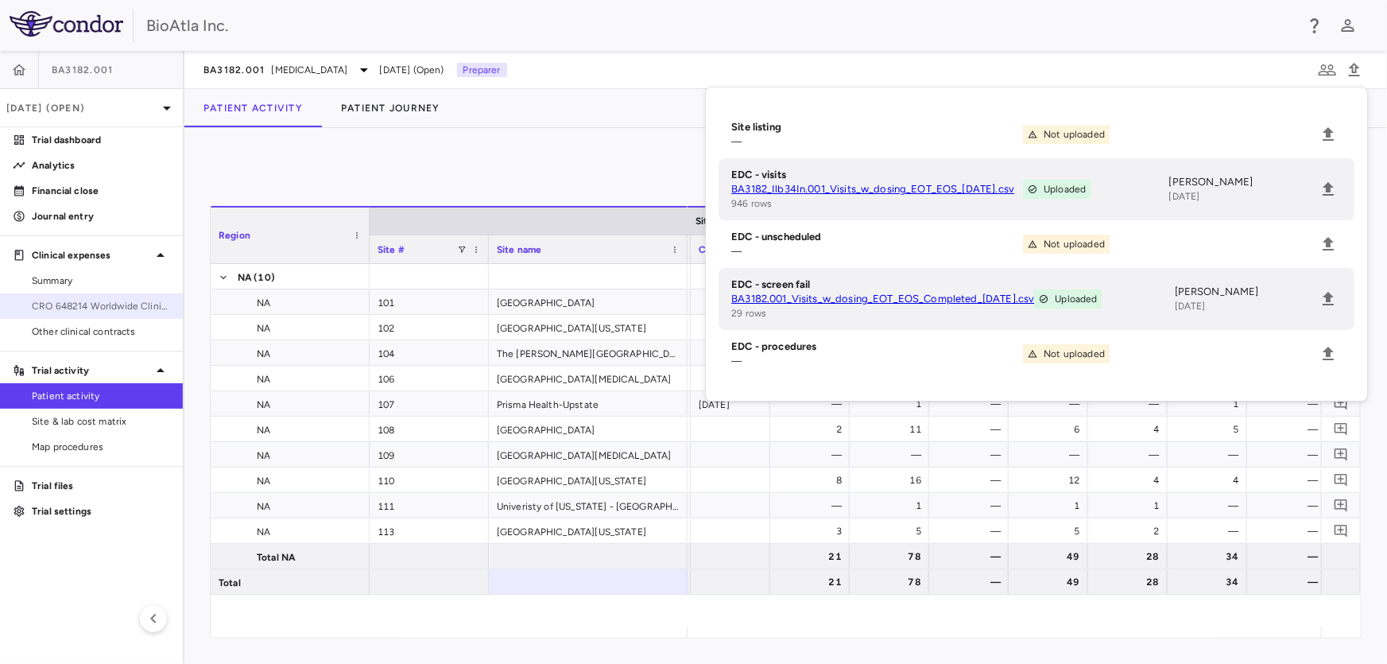
click at [75, 302] on span "CRO 648214 Worldwide Clinical Trials Holdings, Inc." at bounding box center [101, 306] width 138 height 14
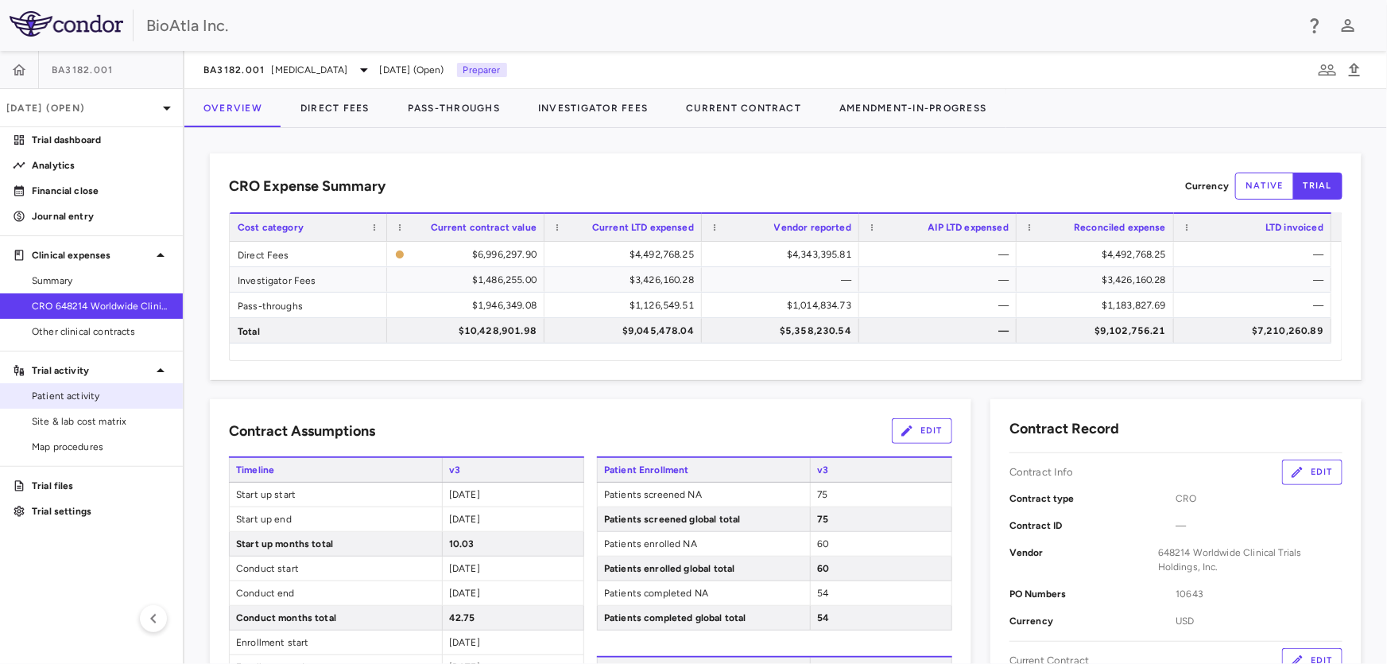
click at [72, 400] on span "Patient activity" at bounding box center [101, 396] width 138 height 14
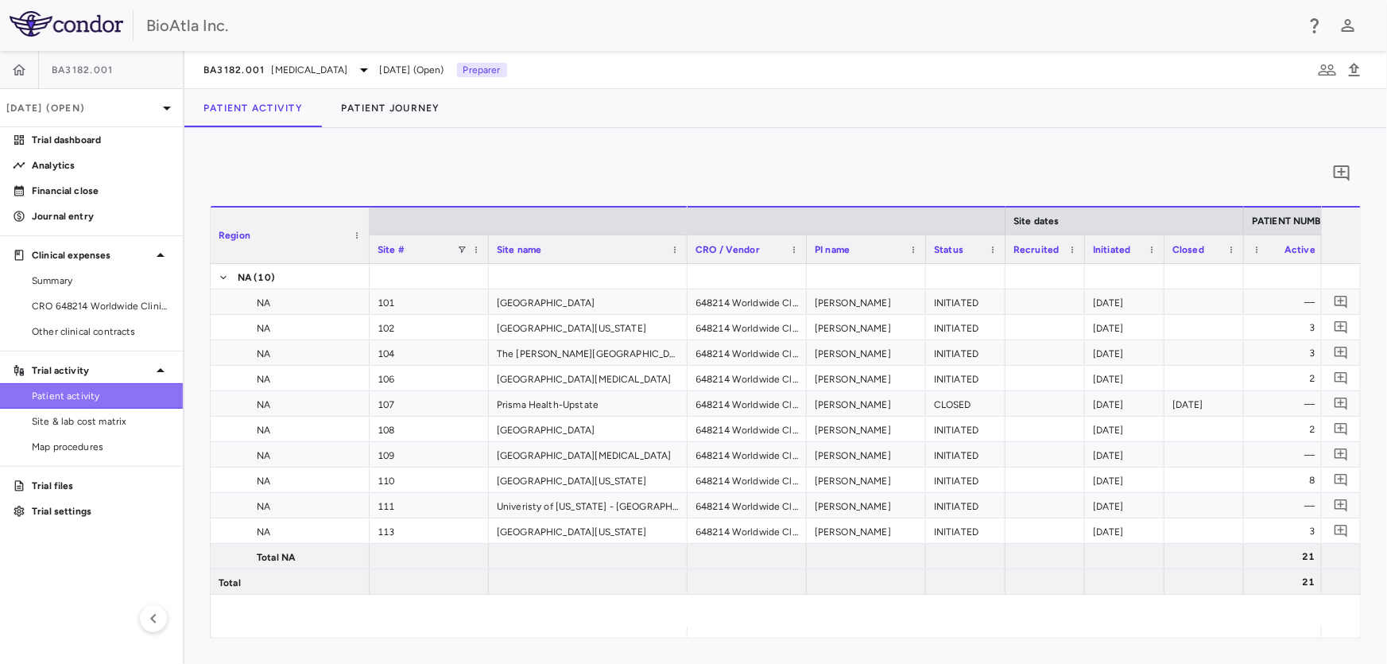
click at [37, 393] on span "Patient activity" at bounding box center [101, 396] width 138 height 14
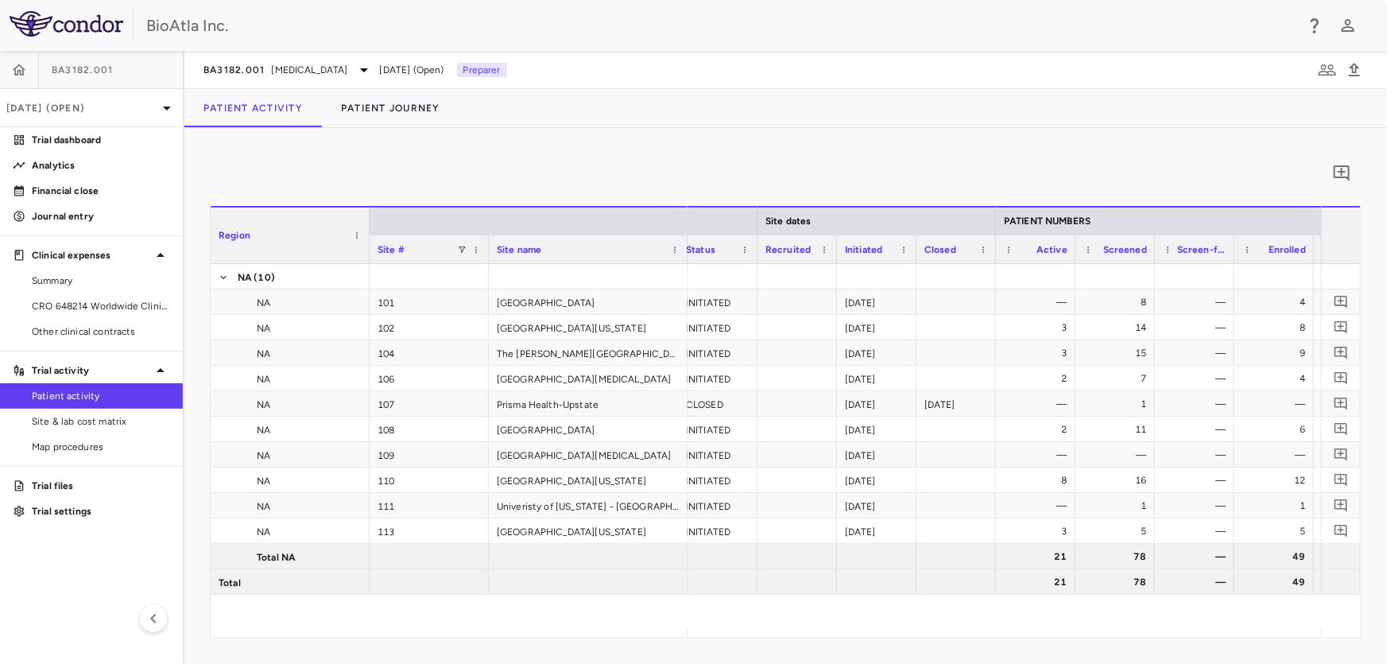
scroll to position [0, 270]
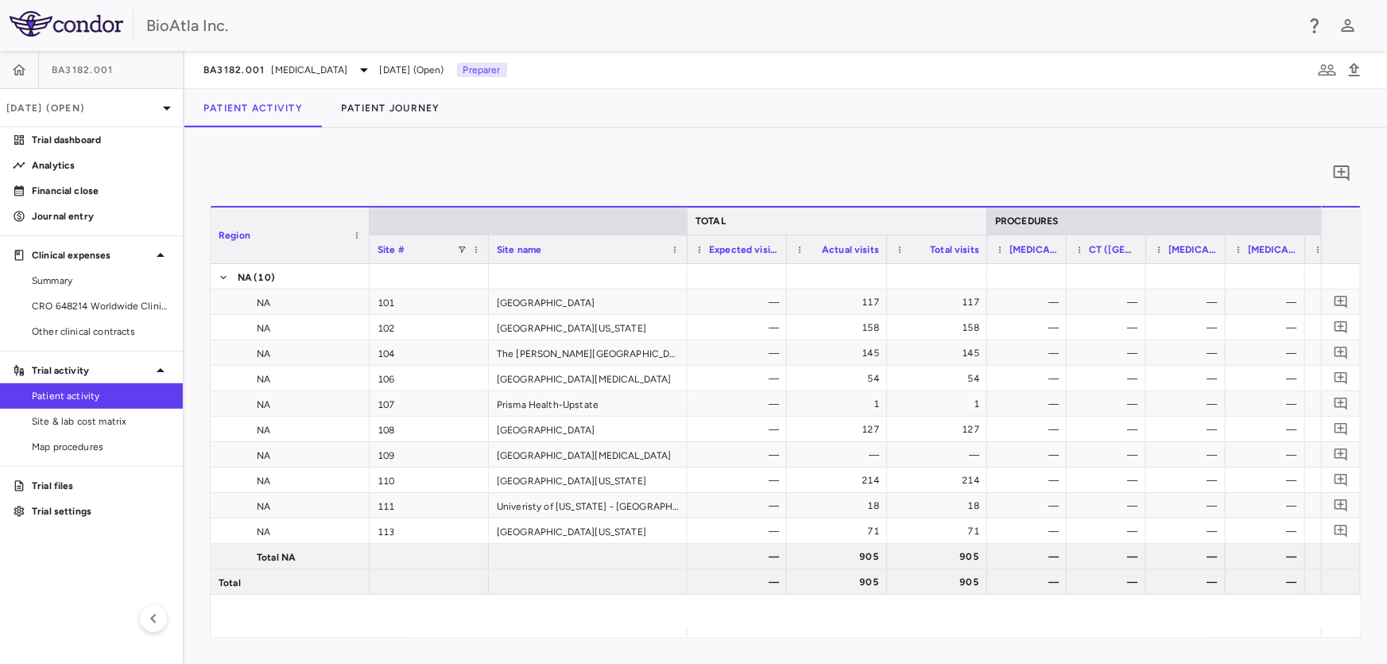
drag, startPoint x: 922, startPoint y: 223, endPoint x: 984, endPoint y: 209, distance: 63.6
click at [984, 209] on div at bounding box center [986, 220] width 6 height 27
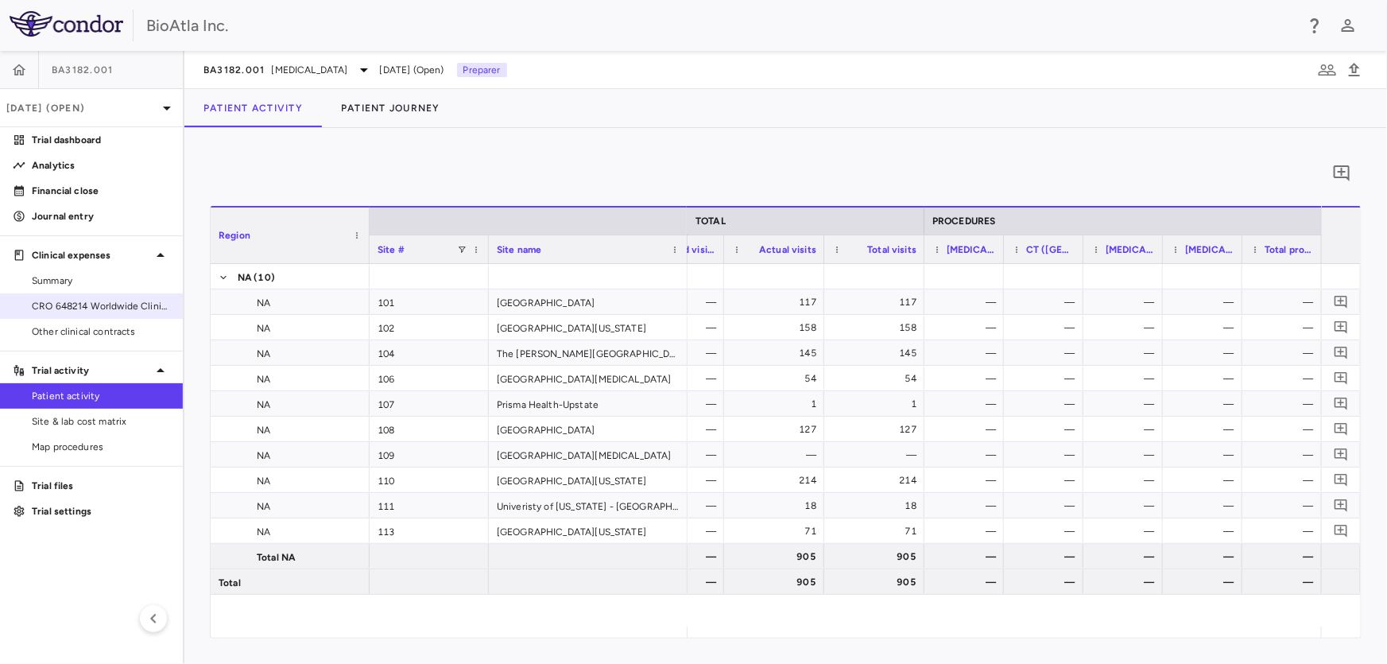
click at [79, 310] on span "CRO 648214 Worldwide Clinical Trials Holdings, Inc." at bounding box center [101, 306] width 138 height 14
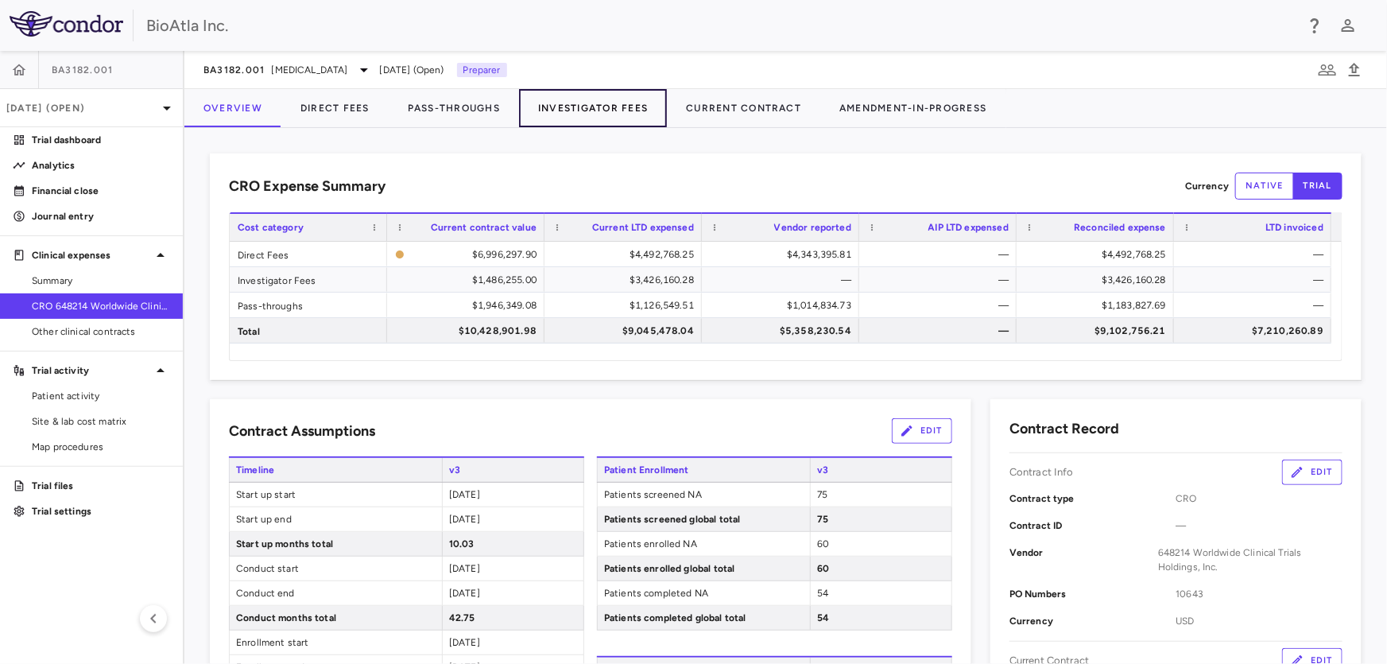
click at [609, 104] on button "Investigator Fees" at bounding box center [593, 108] width 148 height 38
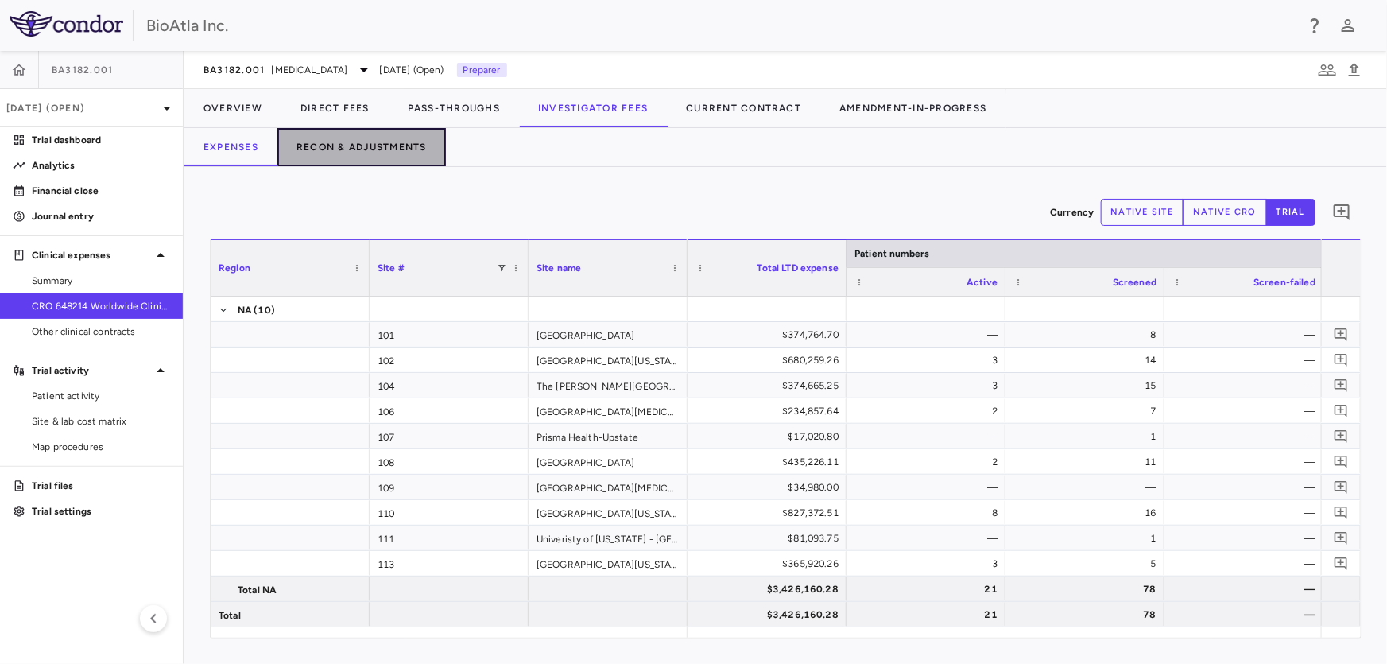
click at [366, 145] on button "Recon & Adjustments" at bounding box center [361, 147] width 168 height 38
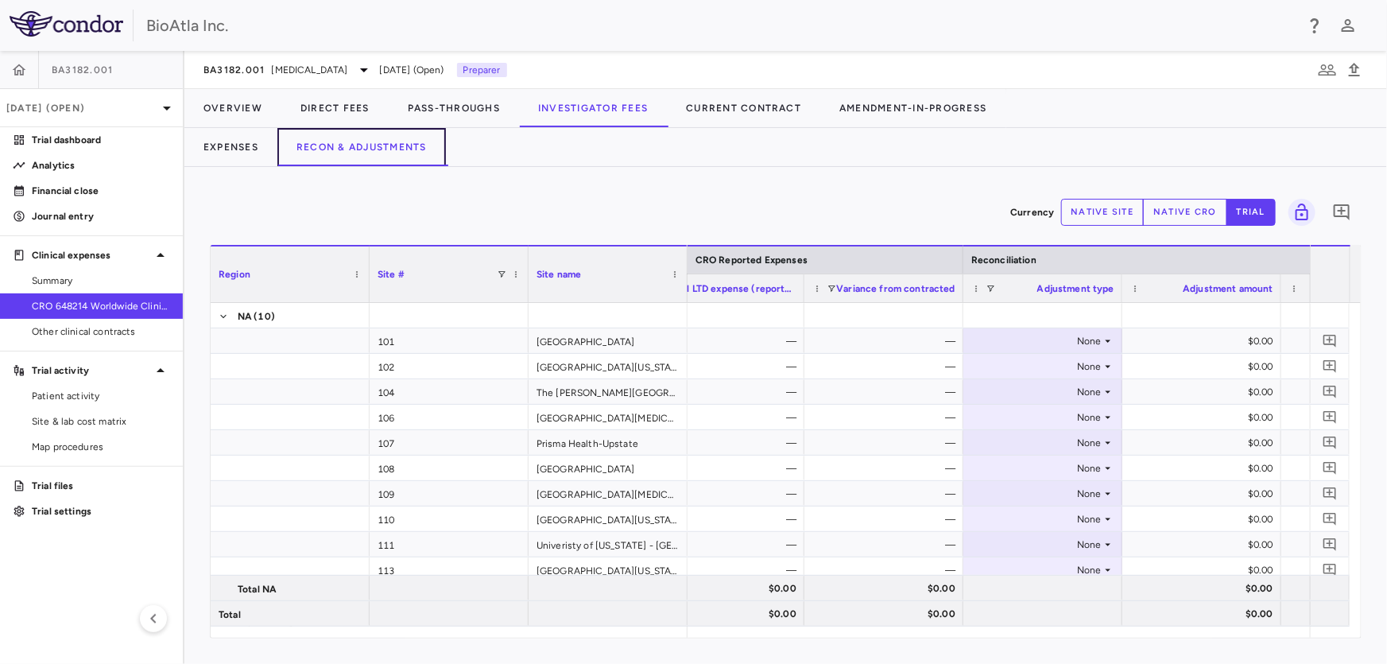
scroll to position [0, 816]
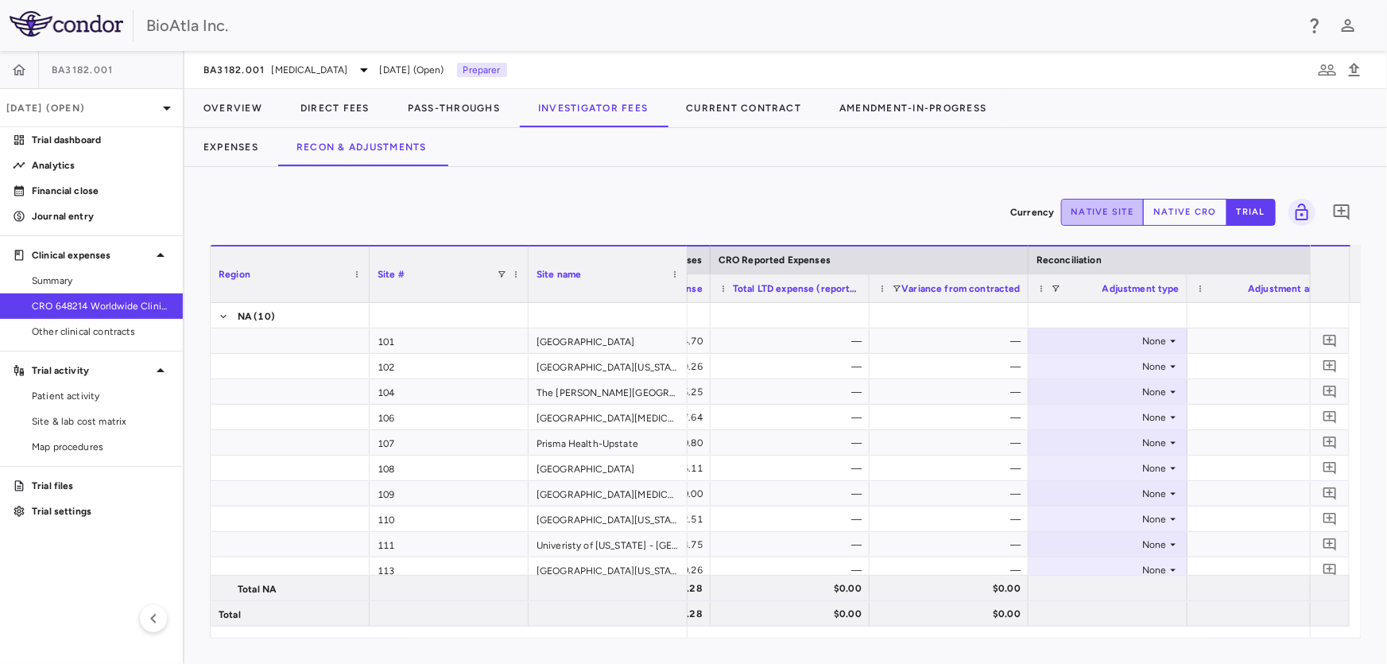
click at [1123, 212] on button "native site" at bounding box center [1102, 212] width 83 height 27
click at [1184, 215] on button "native cro" at bounding box center [1185, 212] width 84 height 27
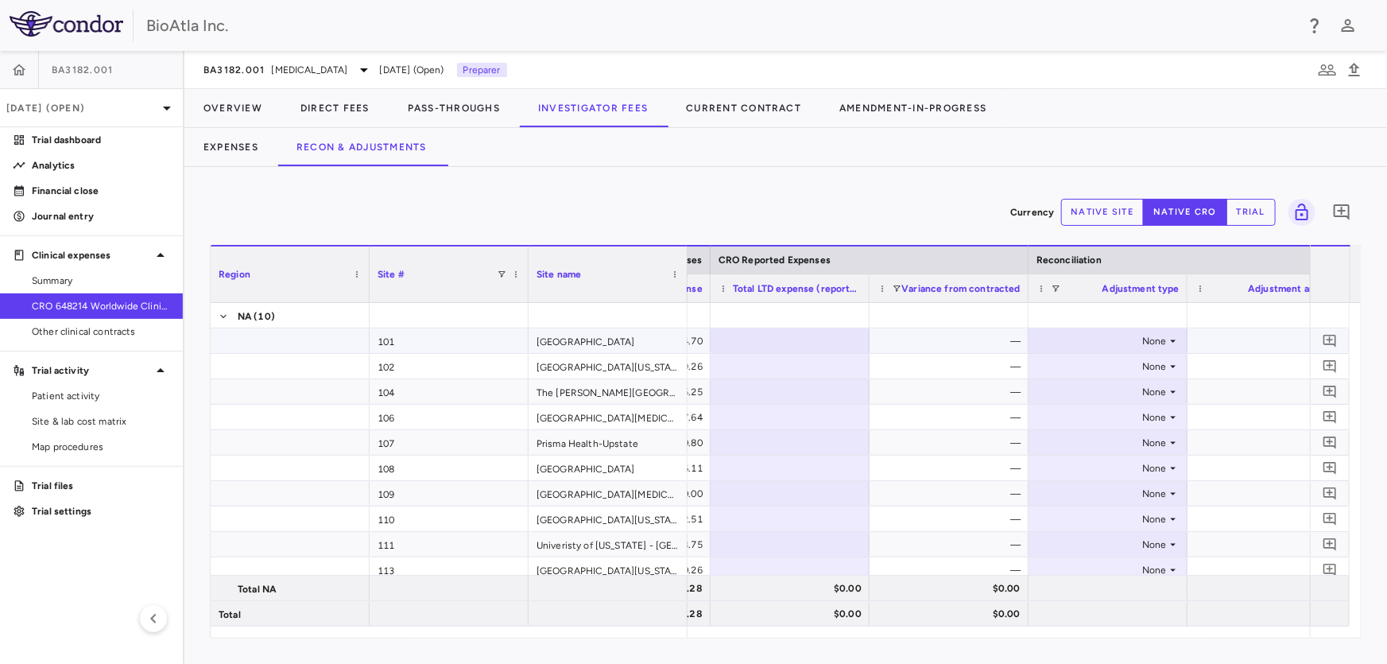
click at [850, 349] on div at bounding box center [789, 340] width 143 height 23
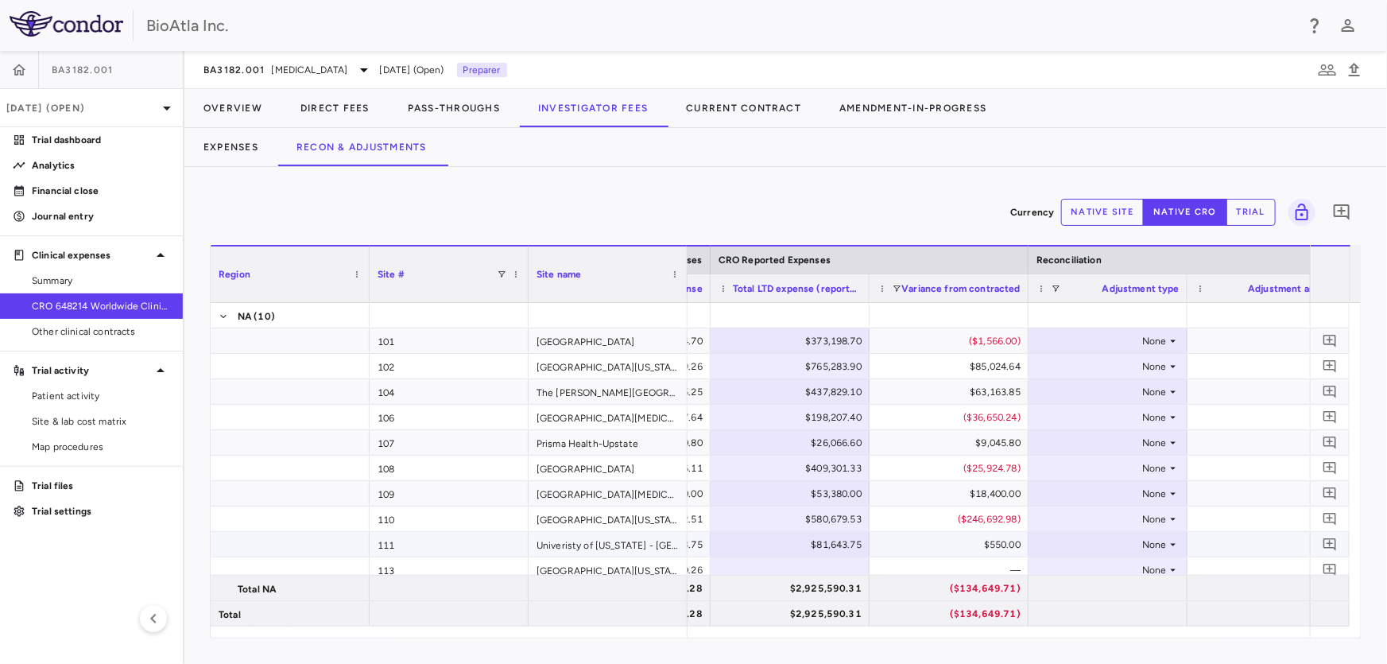
click at [815, 572] on div at bounding box center [789, 569] width 143 height 23
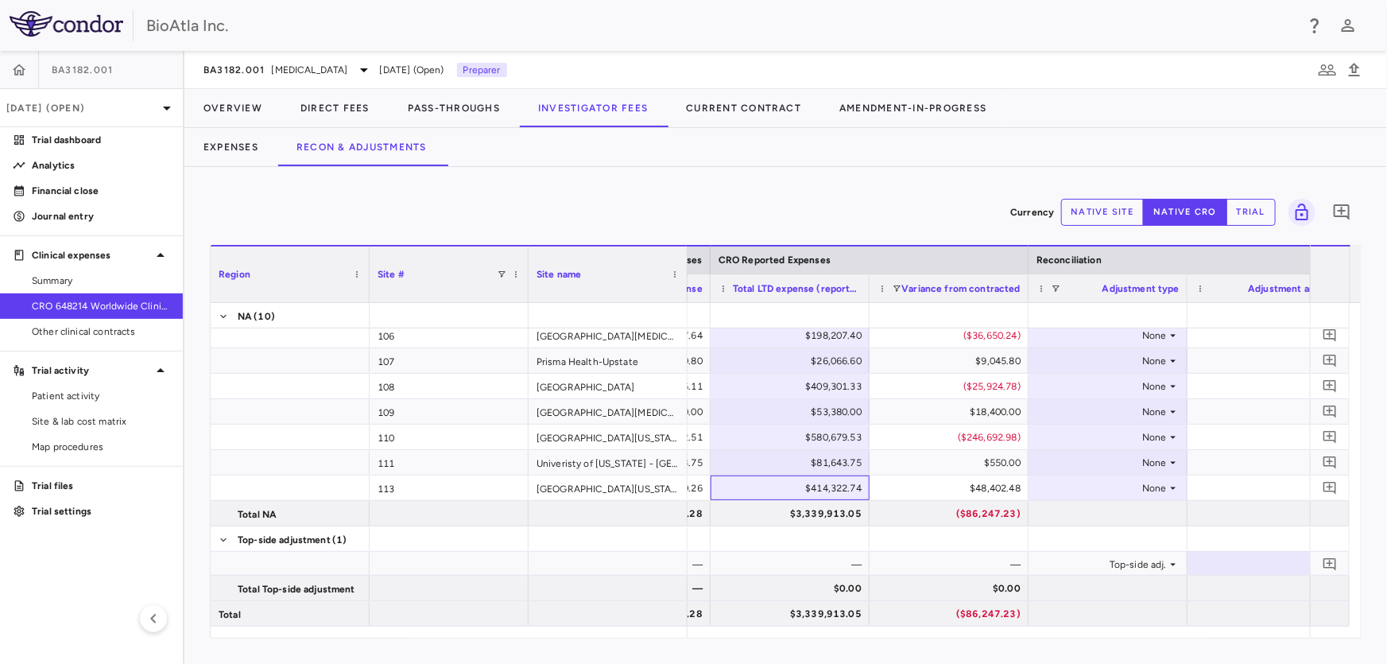
scroll to position [0, 890]
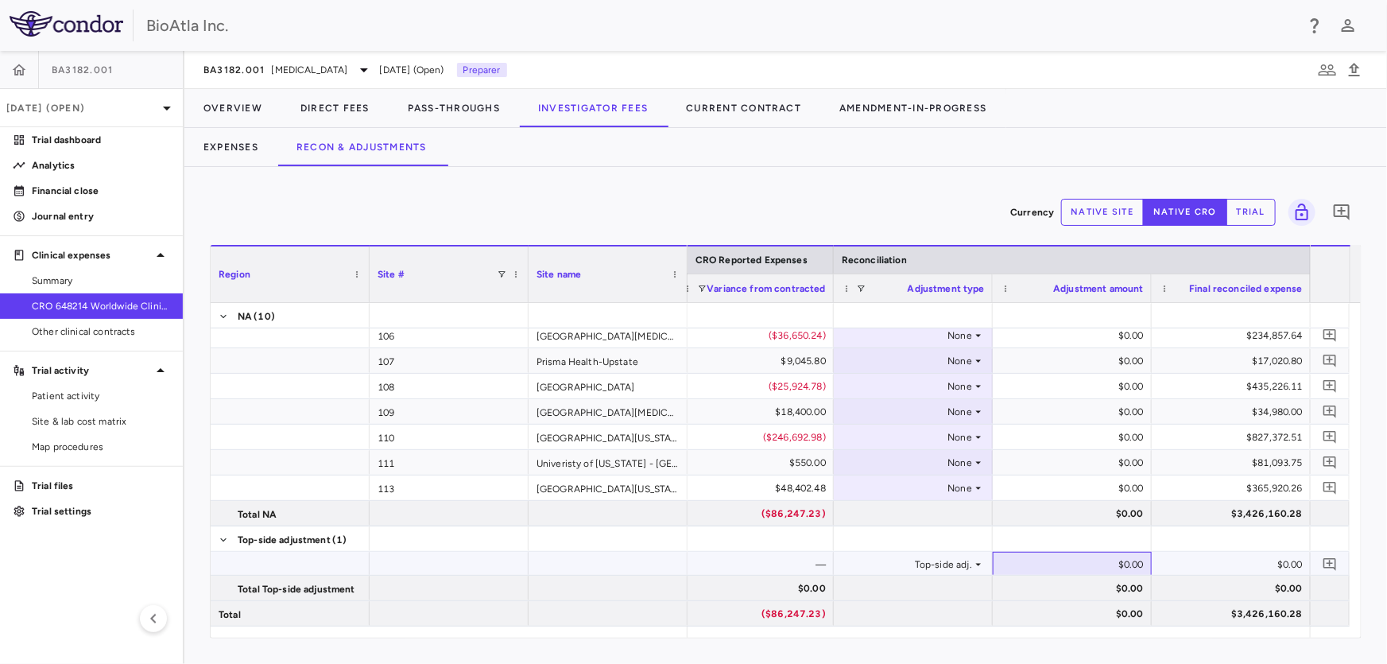
click at [1087, 553] on div "$0.00" at bounding box center [1075, 564] width 137 height 25
click at [904, 468] on div "None" at bounding box center [910, 462] width 124 height 25
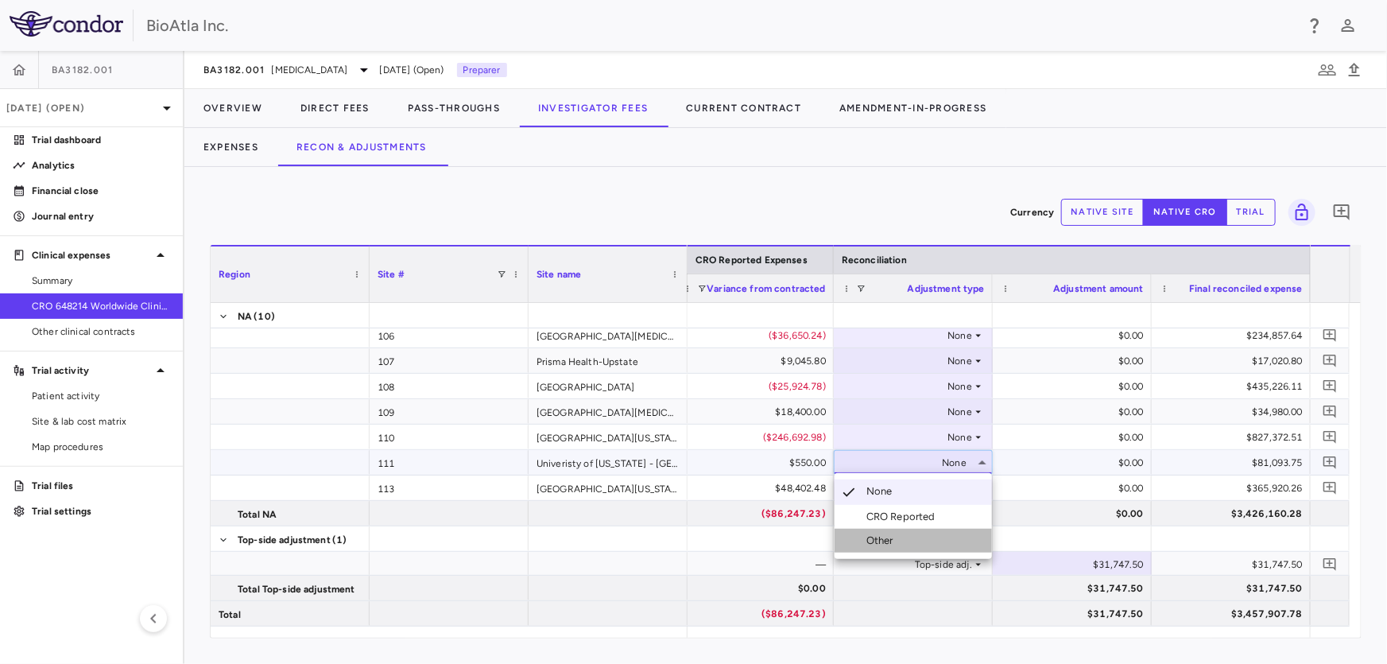
click at [890, 538] on div "Other" at bounding box center [882, 540] width 33 height 14
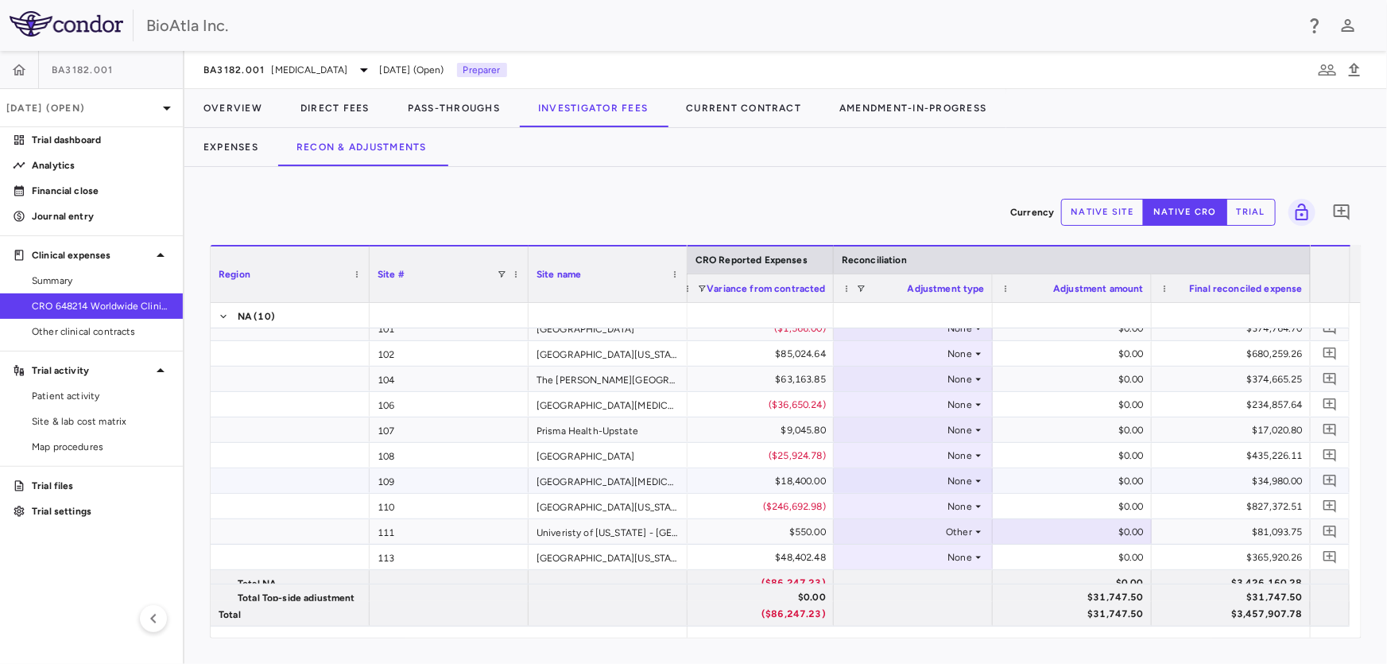
scroll to position [0, 0]
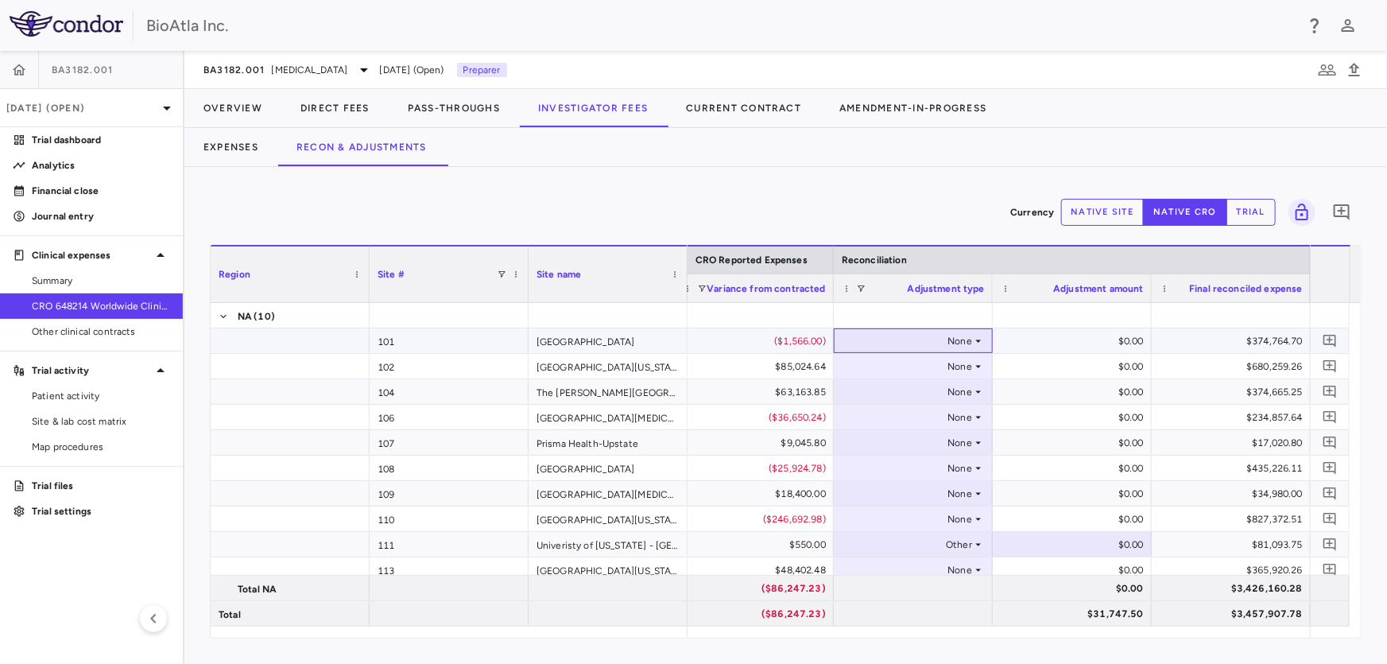
click at [978, 339] on icon at bounding box center [979, 340] width 6 height 2
click at [871, 417] on div "Other" at bounding box center [882, 419] width 33 height 14
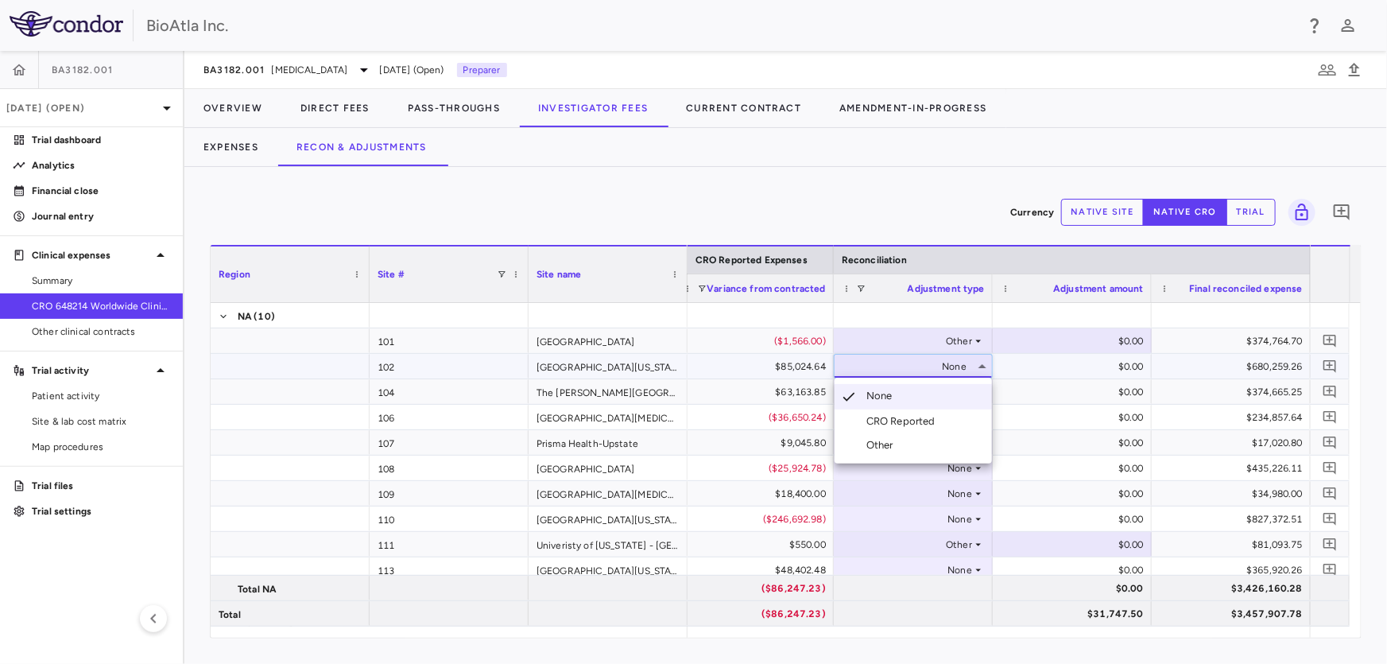
click at [867, 439] on div "Other" at bounding box center [882, 445] width 33 height 14
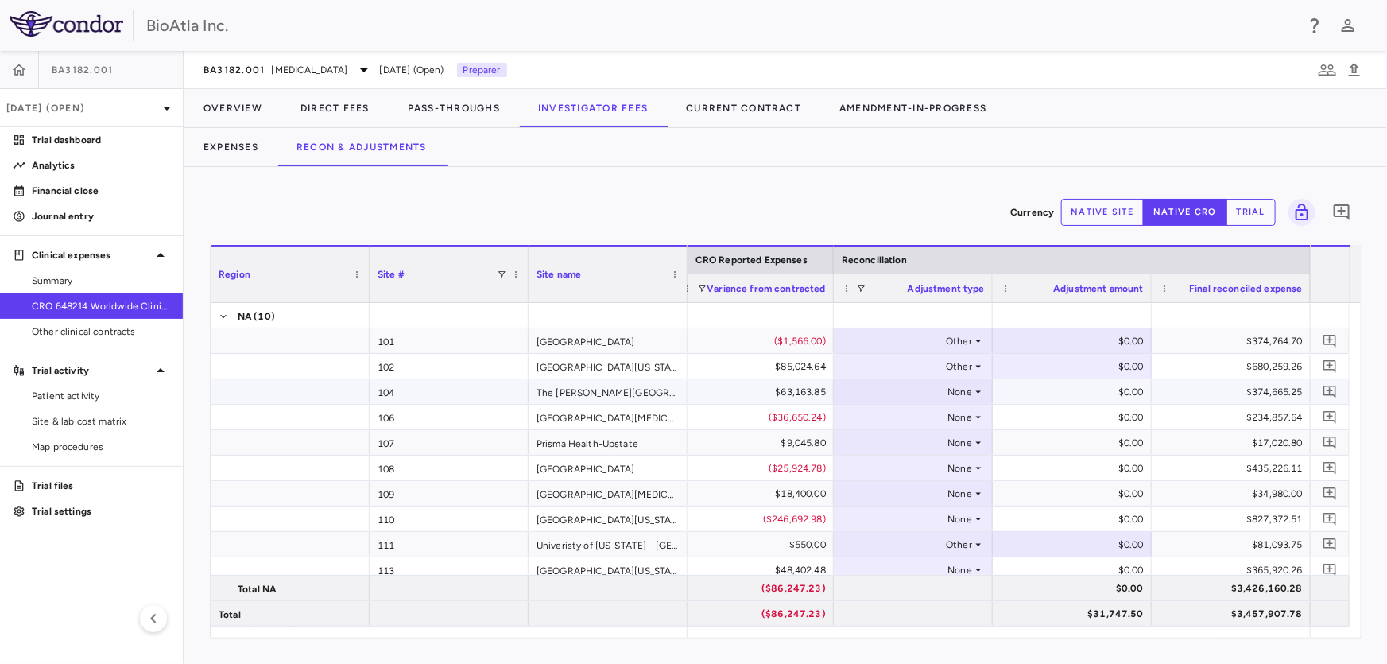
click at [981, 389] on icon at bounding box center [978, 391] width 13 height 13
click at [874, 467] on div "Other" at bounding box center [882, 470] width 33 height 14
click at [978, 415] on icon at bounding box center [978, 417] width 13 height 13
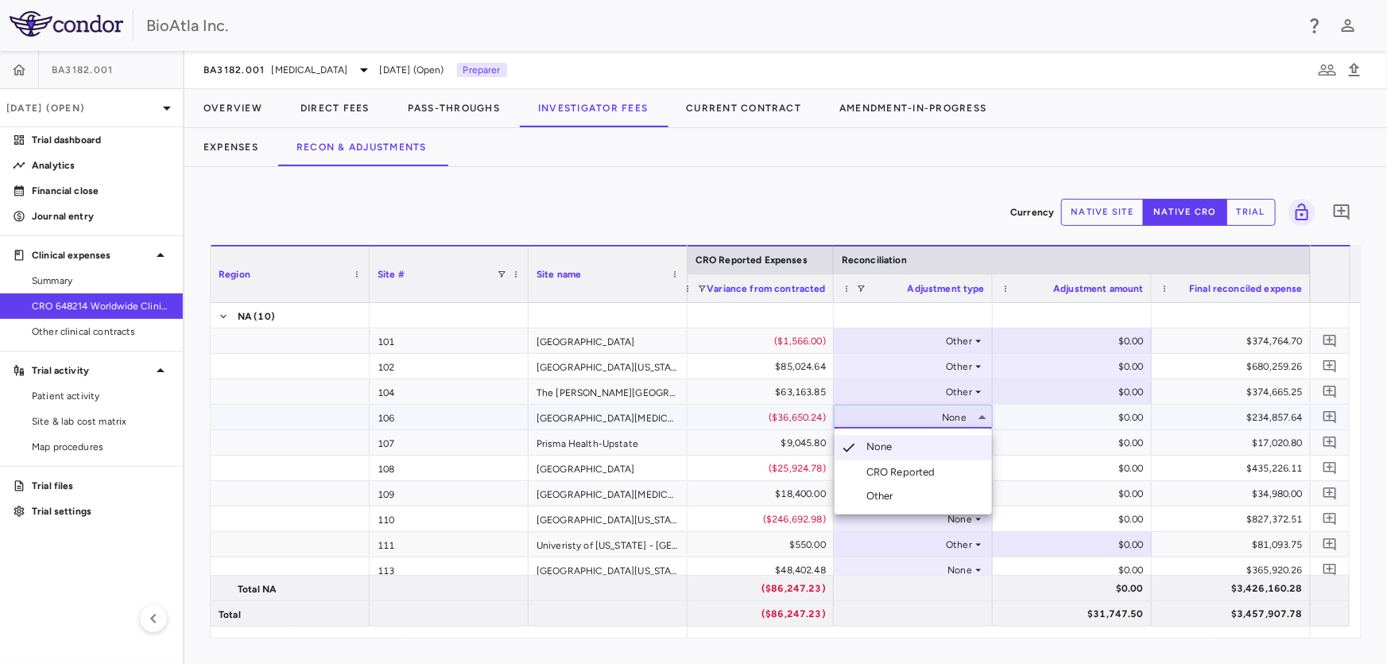
click at [887, 496] on div "Other" at bounding box center [882, 496] width 33 height 14
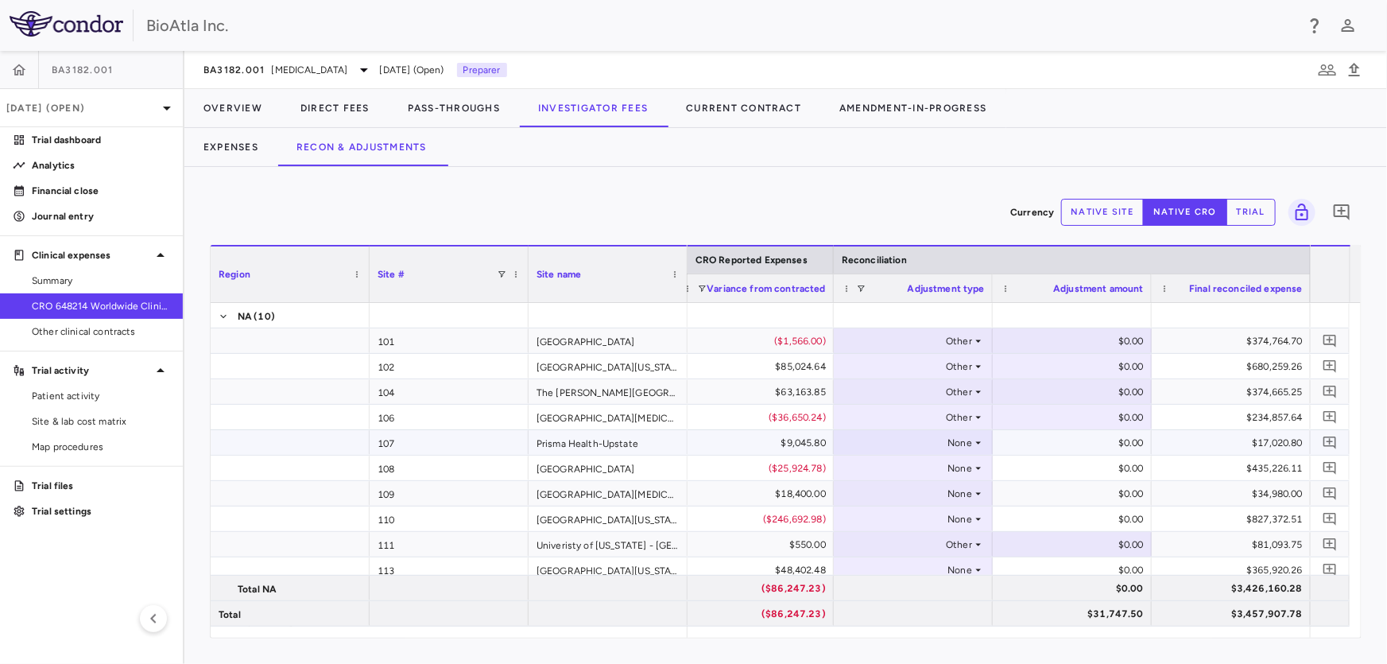
click at [978, 439] on icon at bounding box center [978, 442] width 13 height 13
click at [874, 517] on div "Other" at bounding box center [882, 521] width 33 height 14
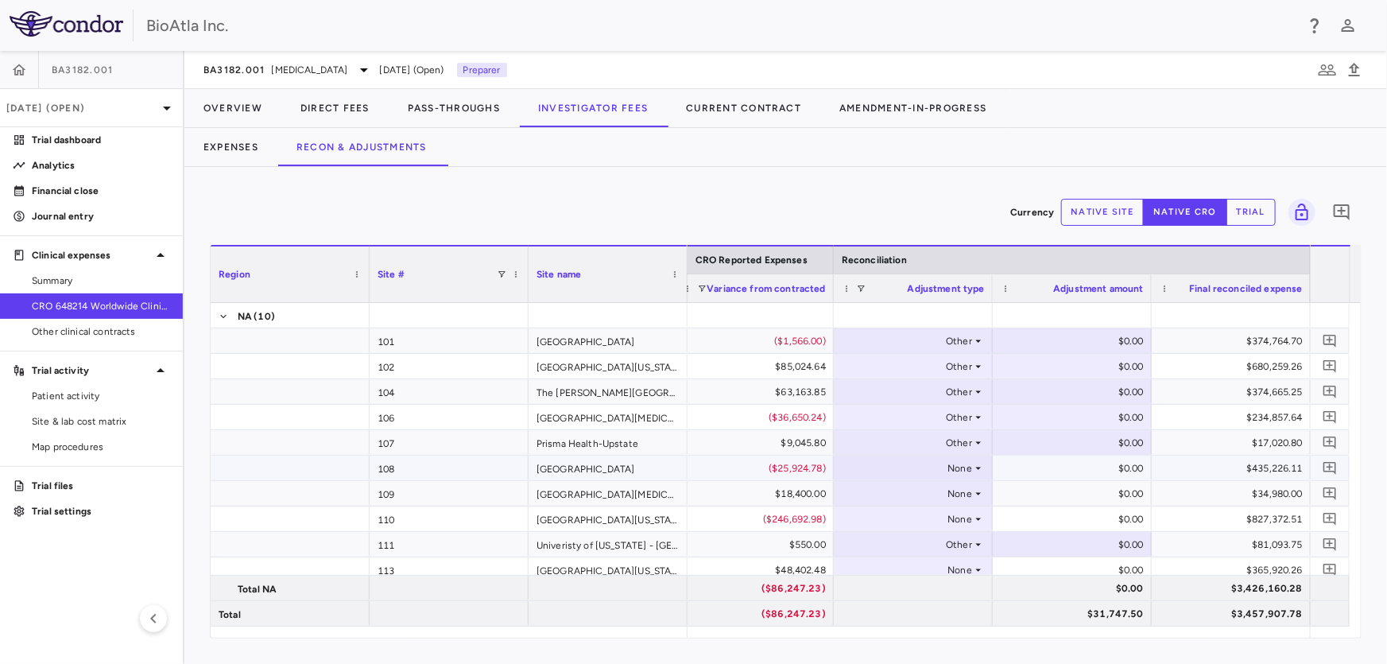
click at [972, 467] on icon at bounding box center [978, 468] width 13 height 13
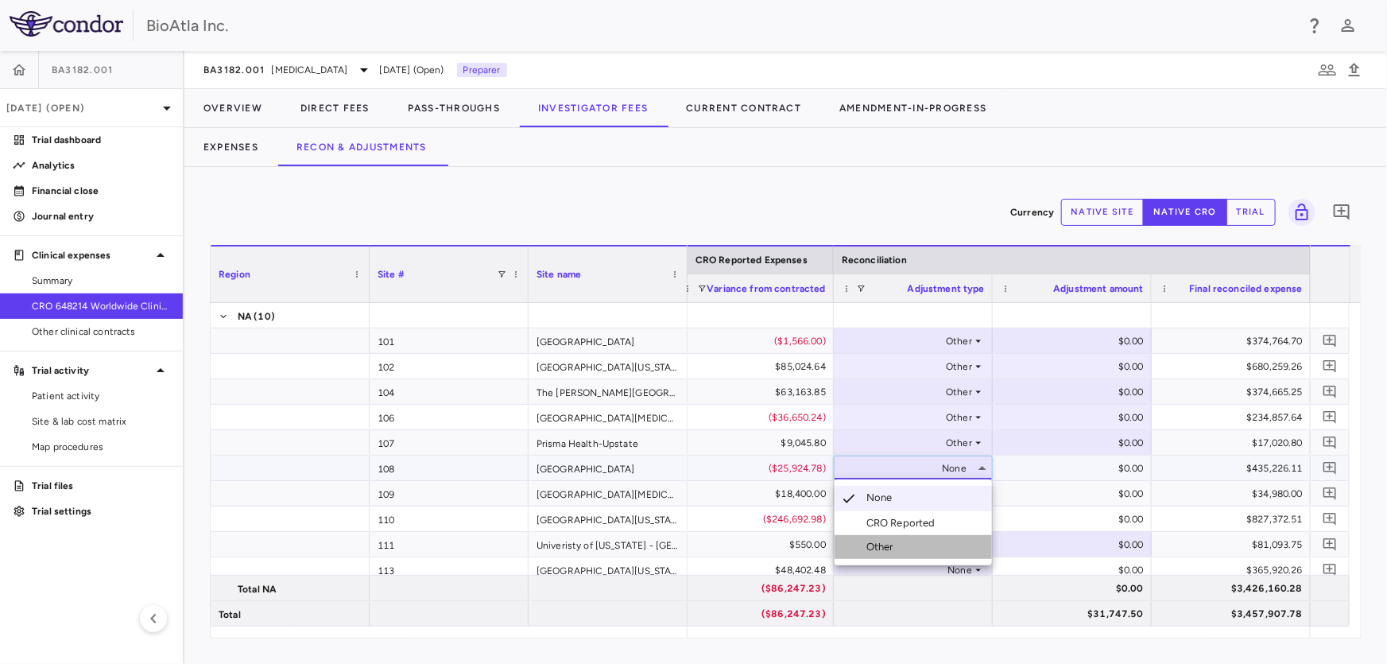
click at [866, 544] on div "Other" at bounding box center [882, 547] width 33 height 14
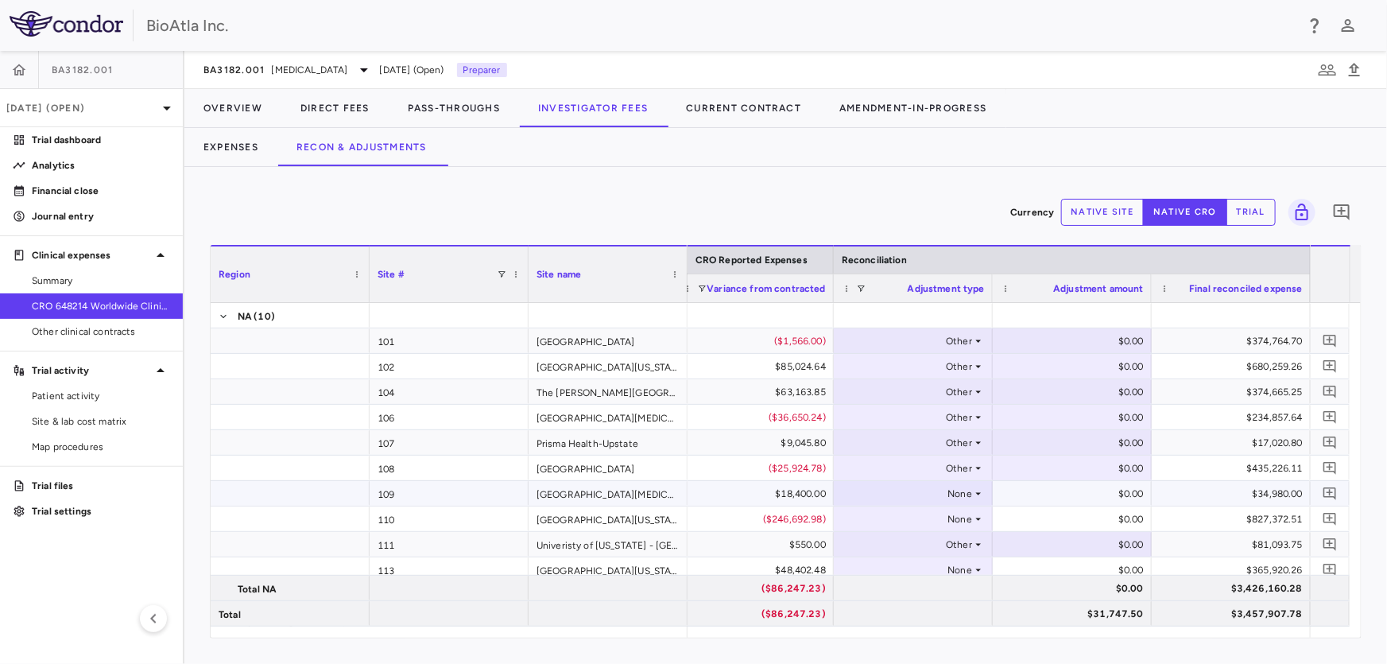
click at [972, 498] on icon at bounding box center [978, 493] width 13 height 13
click at [892, 563] on div "None" at bounding box center [910, 569] width 124 height 25
click at [865, 642] on li "Other" at bounding box center [912, 633] width 157 height 24
click at [976, 492] on icon at bounding box center [979, 493] width 6 height 2
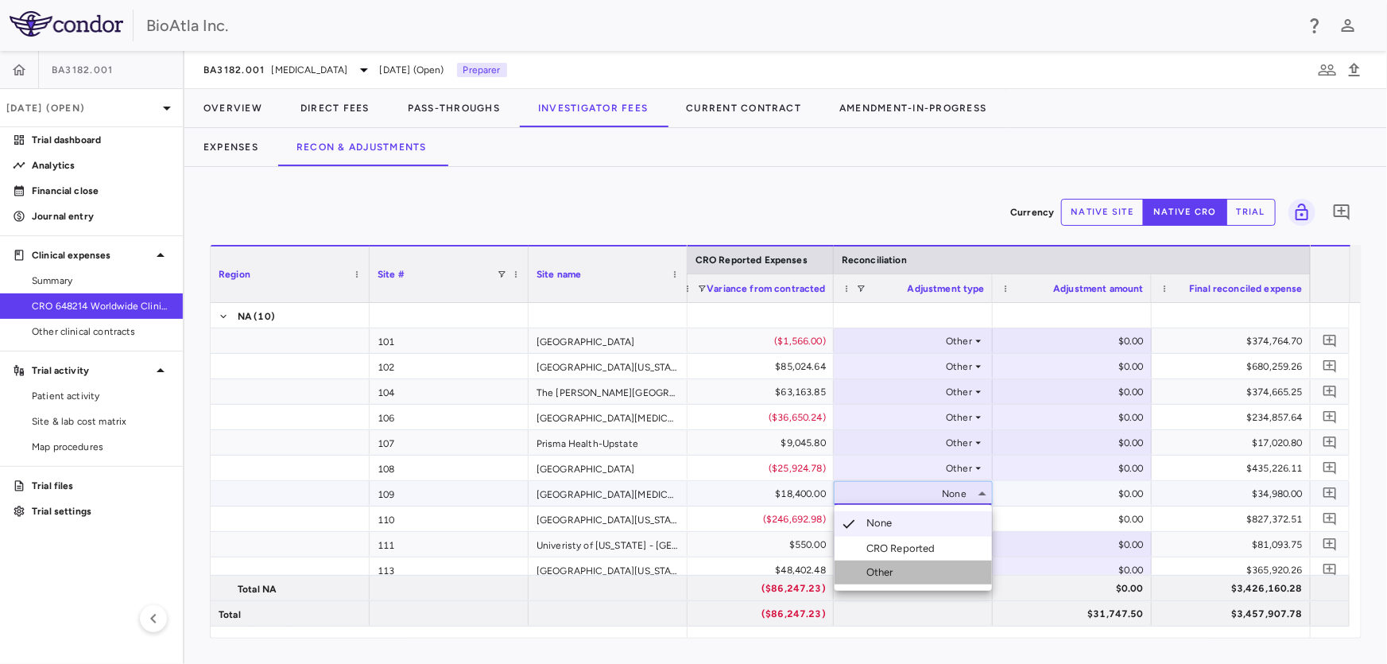
click at [877, 566] on div "Other" at bounding box center [882, 572] width 33 height 14
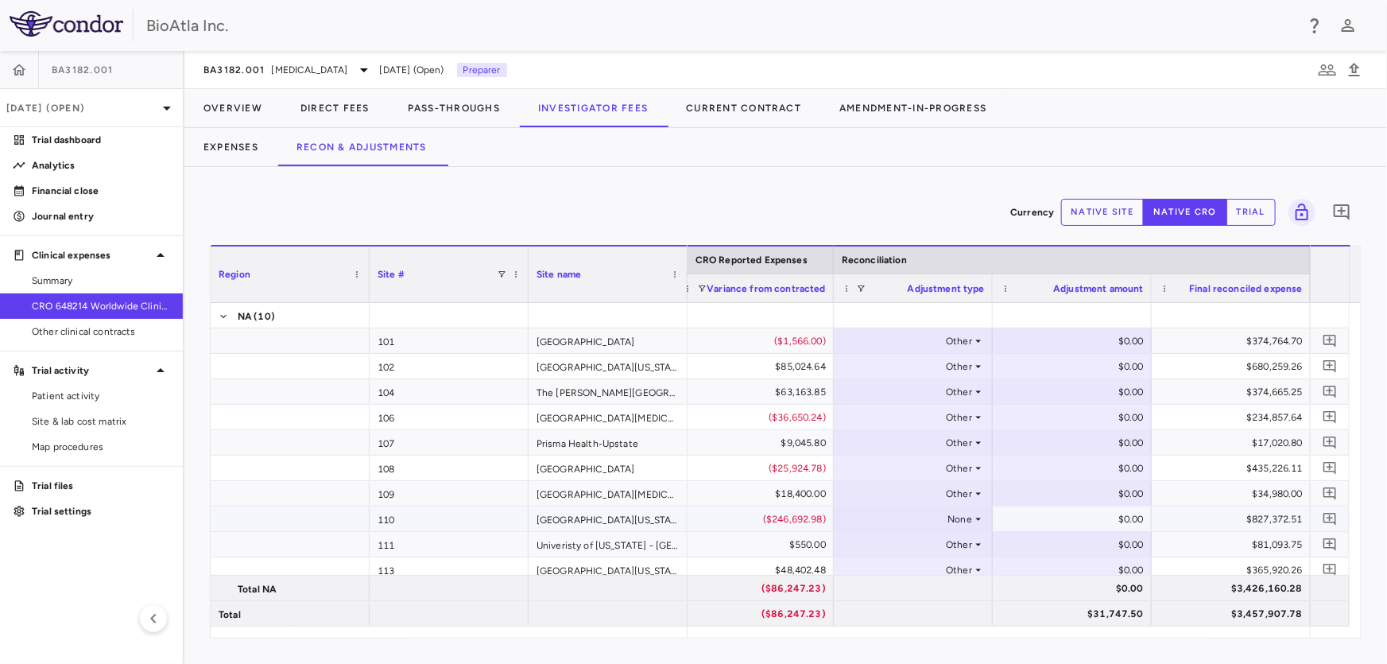
click at [982, 515] on icon at bounding box center [978, 519] width 13 height 13
click at [868, 595] on div "Other" at bounding box center [882, 598] width 33 height 14
click at [762, 172] on div "Currency native site native cro trial 0 Region Drag here to set column labels R…" at bounding box center [785, 415] width 1202 height 497
